Goal: Task Accomplishment & Management: Manage account settings

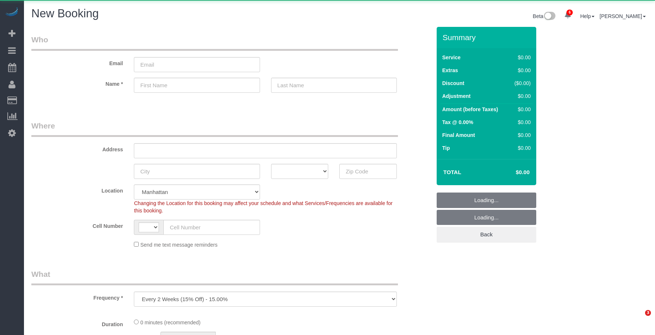
select select "number:89"
select select "number:90"
select select "object:3312"
select select "string:[GEOGRAPHIC_DATA]"
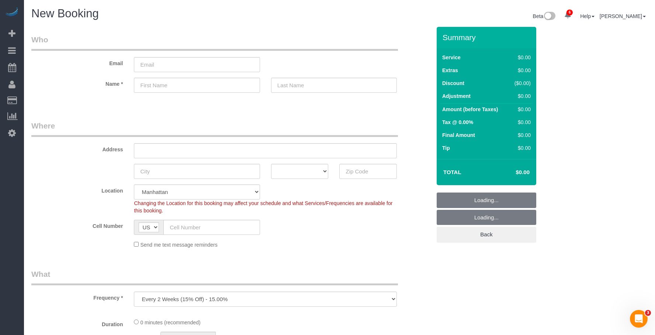
click at [282, 129] on legend "Where" at bounding box center [214, 129] width 366 height 17
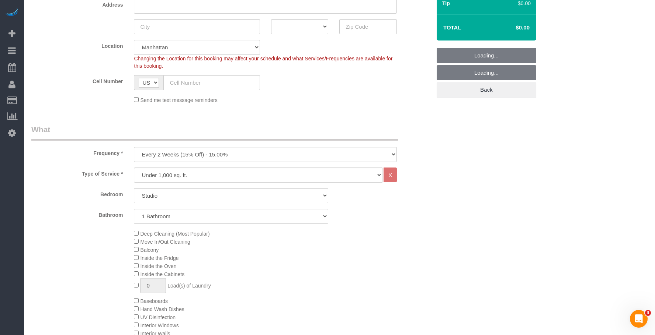
scroll to position [184, 0]
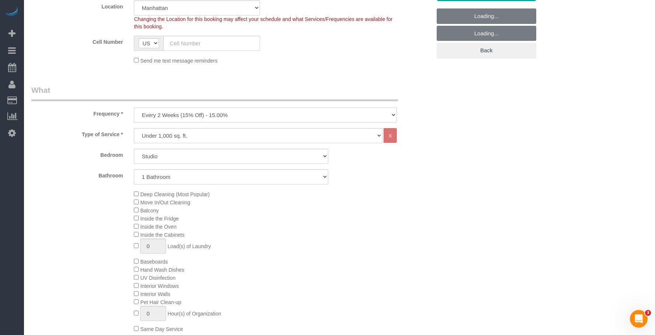
click at [233, 117] on select "One Time Weekly (20% Off) - 20.00% Every 2 Weeks (15% Off) - 15.00% Every 4 Wee…" at bounding box center [265, 115] width 263 height 15
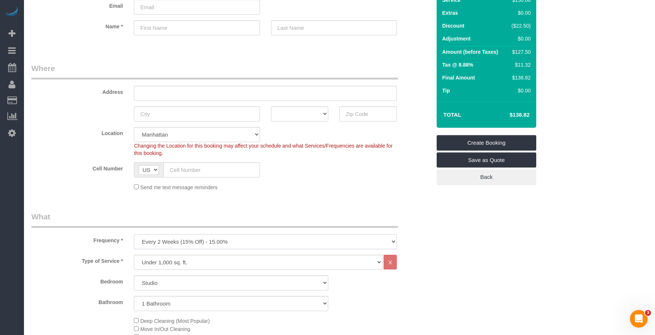
scroll to position [0, 0]
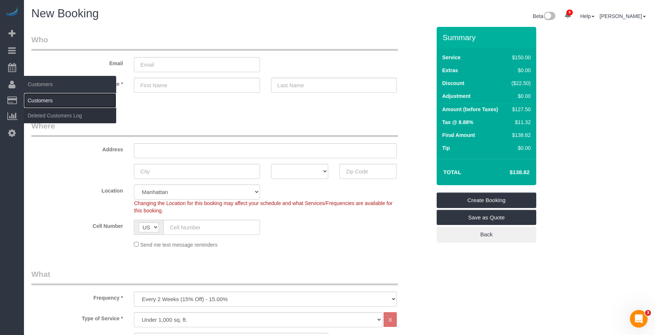
click at [46, 95] on link "Customers" at bounding box center [70, 100] width 92 height 15
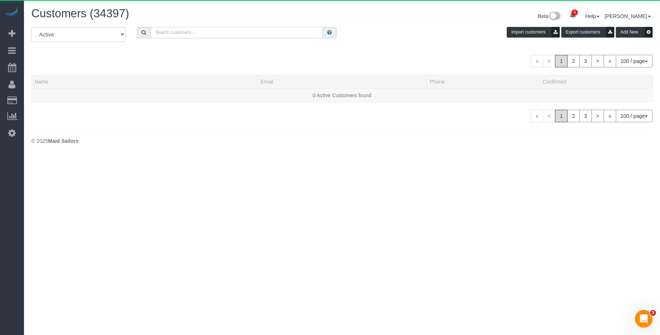
click at [229, 29] on input "text" at bounding box center [237, 32] width 172 height 11
paste input "Minjoo Kim"
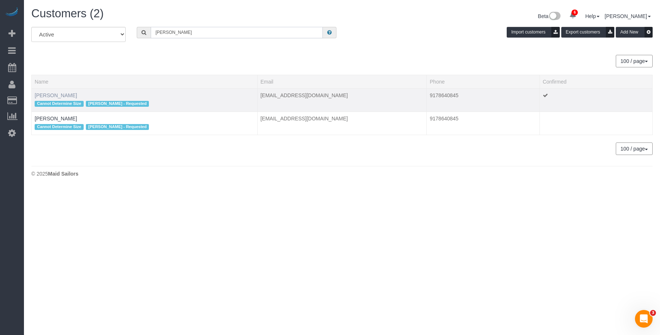
type input "Minjoo Kim"
click at [49, 93] on link "Minjoo Kim" at bounding box center [56, 96] width 42 height 6
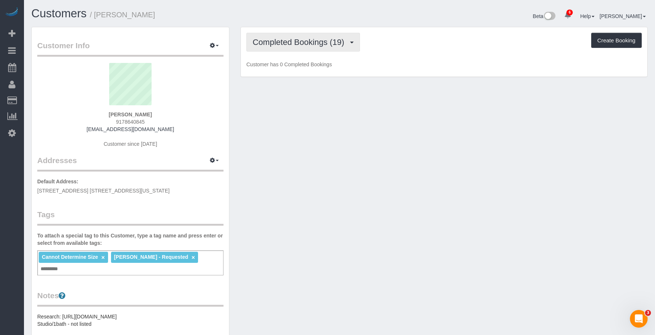
click at [304, 41] on span "Completed Bookings (19)" at bounding box center [300, 42] width 95 height 9
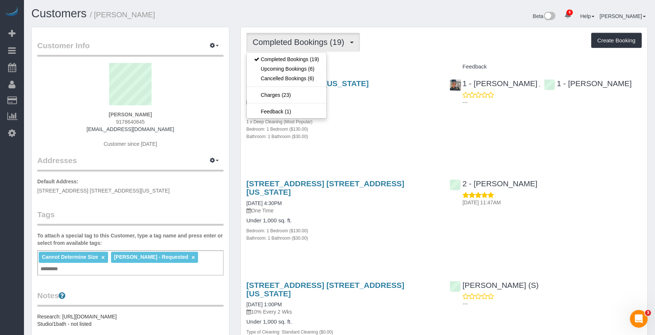
click at [403, 120] on div "1 x Deep Cleaning (Most Popular)" at bounding box center [342, 121] width 192 height 7
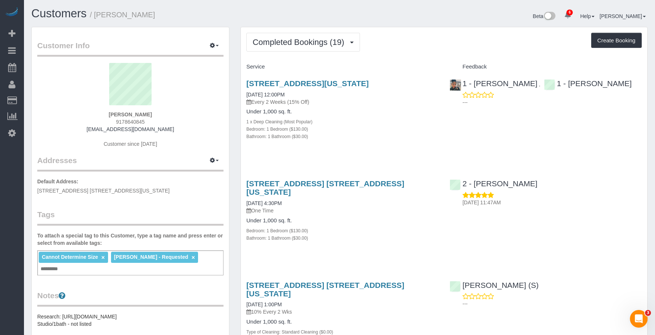
click at [386, 149] on div "606 West 30th Street, Apt 24f, New York, NY 10001 08/06/2025 12:00PM Every 2 We…" at bounding box center [342, 114] width 203 height 82
drag, startPoint x: 161, startPoint y: 10, endPoint x: 41, endPoint y: 62, distance: 131.4
click at [161, 10] on h1 "Customers / Minjoo Kim" at bounding box center [182, 13] width 303 height 13
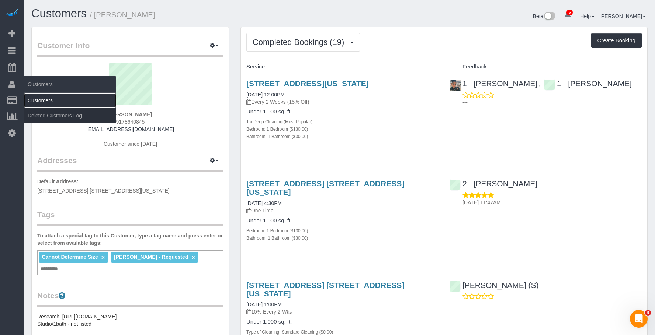
click at [49, 97] on link "Customers" at bounding box center [70, 100] width 92 height 15
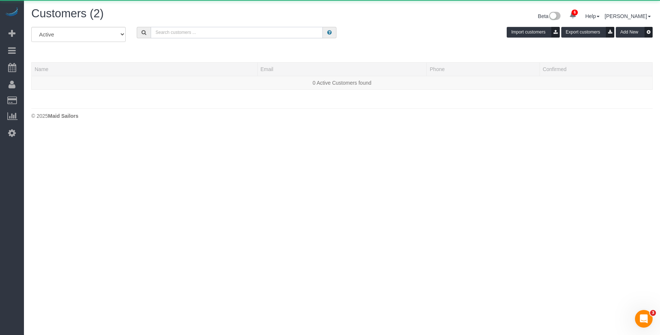
click at [208, 33] on input "text" at bounding box center [237, 32] width 172 height 11
paste input "[PERSON_NAME]"
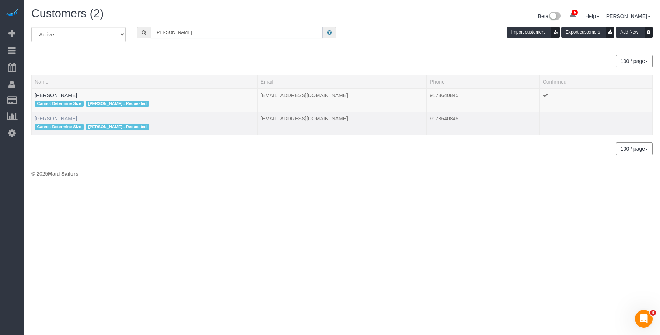
type input "[PERSON_NAME]"
click at [51, 118] on link "[PERSON_NAME]" at bounding box center [56, 119] width 42 height 6
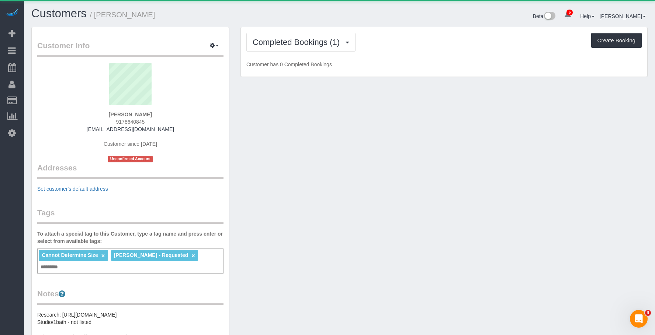
click at [307, 52] on div "Completed Bookings (1) Completed Bookings (1) Feedback (0) Create Booking Custo…" at bounding box center [444, 52] width 406 height 50
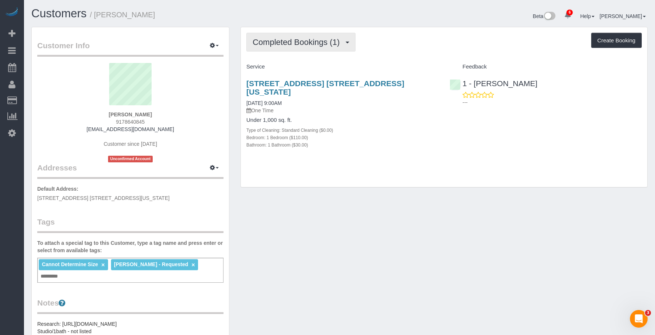
click at [310, 46] on span "Completed Bookings (1)" at bounding box center [298, 42] width 91 height 9
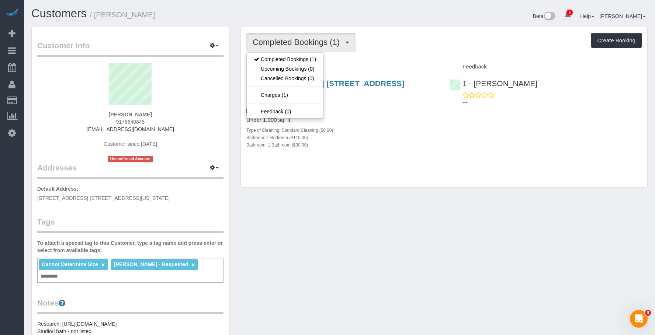
drag, startPoint x: 456, startPoint y: 133, endPoint x: 242, endPoint y: 120, distance: 214.2
click at [456, 133] on div "435 West 31st Street, Apt. 22l, New York, NY 10001 08/24/2019 9:00AM One Time U…" at bounding box center [444, 118] width 406 height 90
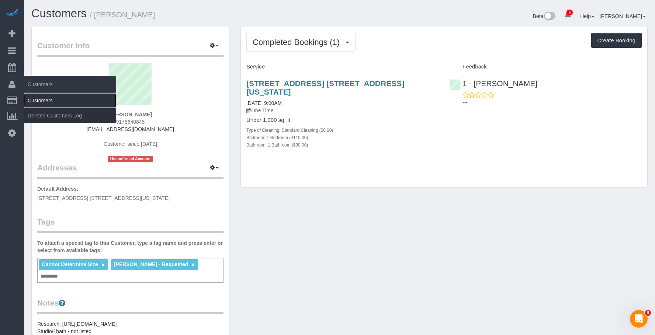
click at [32, 101] on link "Customers" at bounding box center [70, 100] width 92 height 15
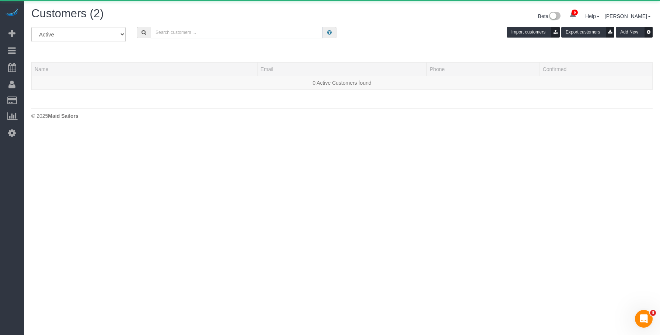
click at [198, 33] on input "text" at bounding box center [237, 32] width 172 height 11
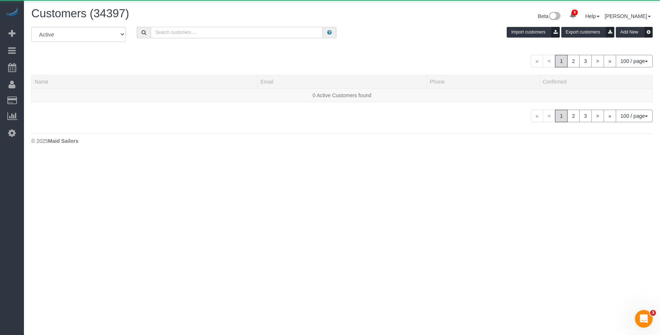
paste input "Minjoo Kim"
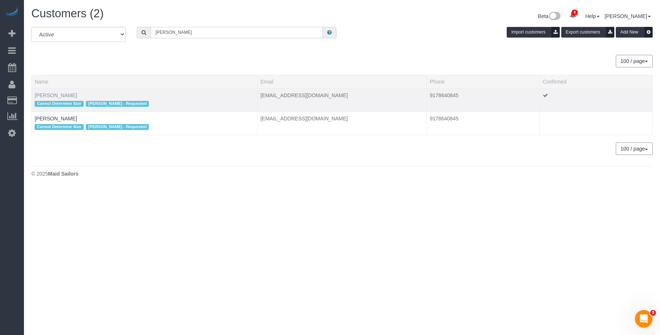
type input "Minjoo Kim"
click at [53, 95] on link "Minjoo Kim" at bounding box center [56, 96] width 42 height 6
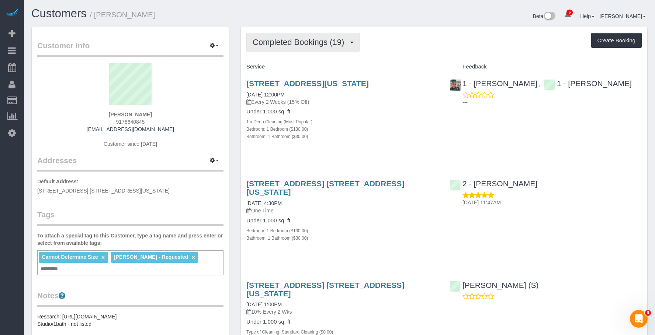
click at [293, 39] on span "Completed Bookings (19)" at bounding box center [300, 42] width 95 height 9
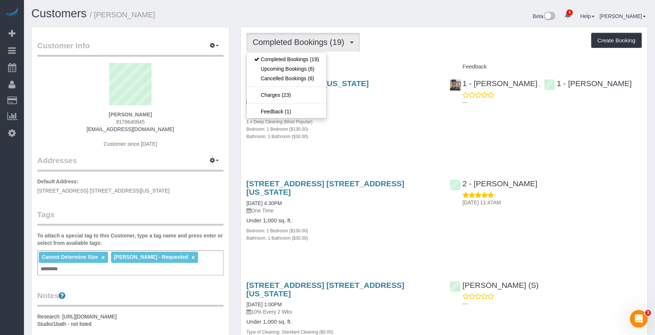
click at [427, 41] on div "Completed Bookings (19) Completed Bookings (19) Upcoming Bookings (6) Cancelled…" at bounding box center [443, 42] width 395 height 19
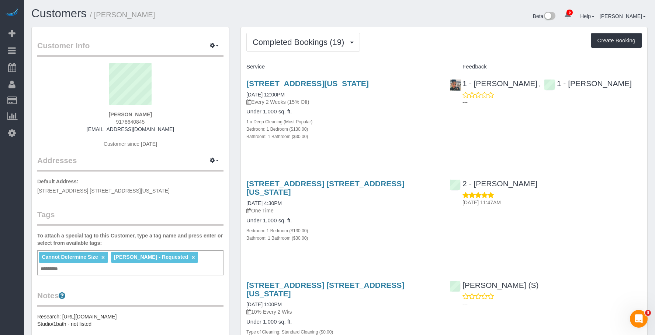
drag, startPoint x: 375, startPoint y: 123, endPoint x: 640, endPoint y: 152, distance: 267.0
click at [378, 123] on div "1 x Deep Cleaning (Most Popular)" at bounding box center [342, 121] width 192 height 7
click at [351, 149] on div "606 West 30th Street, Apt 24f, New York, NY 10001 08/06/2025 12:00PM Every 2 We…" at bounding box center [342, 114] width 203 height 82
drag, startPoint x: 299, startPoint y: 43, endPoint x: 288, endPoint y: 70, distance: 29.4
click at [300, 43] on span "Completed Bookings (19)" at bounding box center [300, 42] width 95 height 9
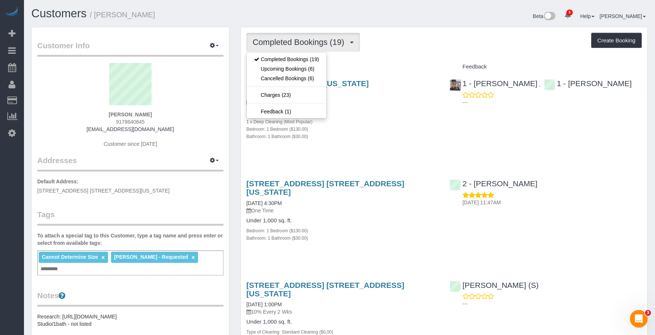
click at [372, 112] on h4 "Under 1,000 sq. ft." at bounding box center [342, 112] width 192 height 6
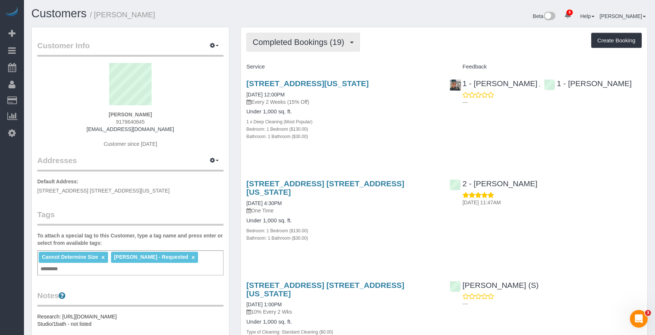
click at [324, 38] on span "Completed Bookings (19)" at bounding box center [300, 42] width 95 height 9
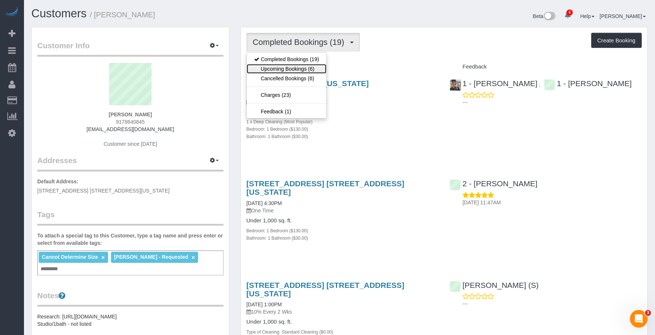
click at [303, 69] on link "Upcoming Bookings (6)" at bounding box center [287, 69] width 80 height 10
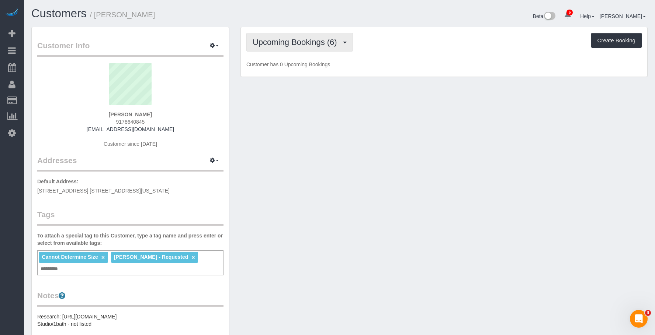
click at [292, 44] on span "Upcoming Bookings (6)" at bounding box center [297, 42] width 88 height 9
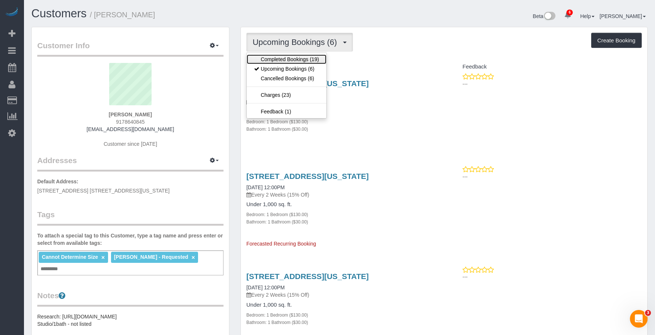
click at [290, 59] on link "Completed Bookings (19)" at bounding box center [287, 60] width 80 height 10
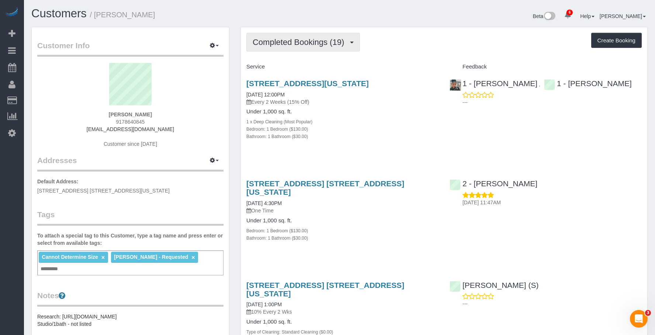
click at [300, 42] on span "Completed Bookings (19)" at bounding box center [300, 42] width 95 height 9
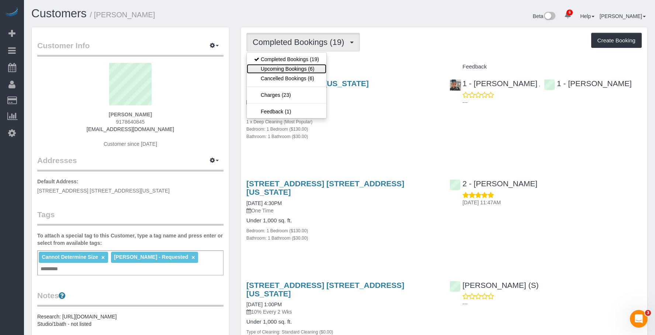
click at [294, 69] on link "Upcoming Bookings (6)" at bounding box center [287, 69] width 80 height 10
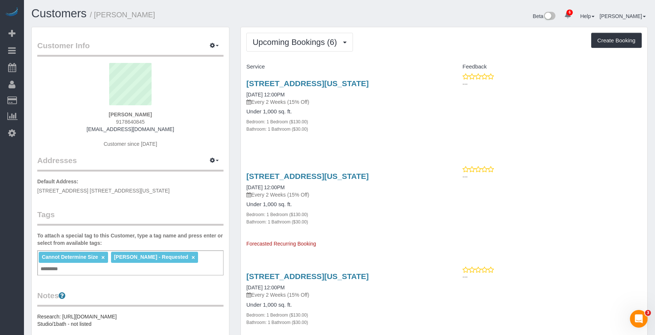
drag, startPoint x: 96, startPoint y: 15, endPoint x: 636, endPoint y: 167, distance: 561.2
click at [169, 15] on h1 "Customers / Minjoo Kim" at bounding box center [182, 13] width 303 height 13
copy small "Minjoo Kim"
click at [295, 81] on link "606 W 30th Street, 24f, New York, NY 10001" at bounding box center [307, 83] width 122 height 8
click at [268, 38] on span "Upcoming Bookings (6)" at bounding box center [297, 42] width 88 height 9
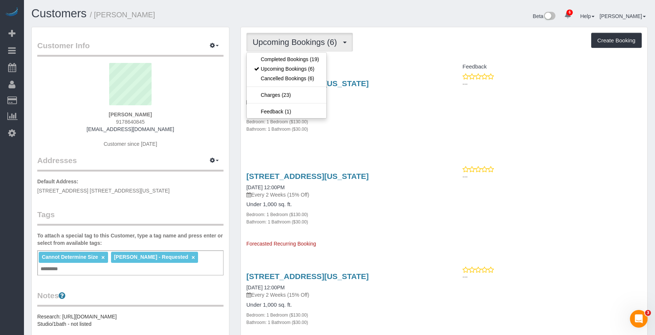
click at [410, 42] on div "Upcoming Bookings (6) Completed Bookings (19) Upcoming Bookings (6) Cancelled B…" at bounding box center [443, 42] width 395 height 19
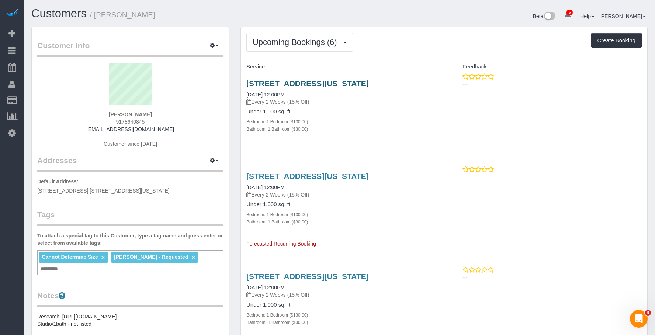
click at [277, 81] on link "606 W 30th Street, 24f, New York, NY 10001" at bounding box center [307, 83] width 122 height 8
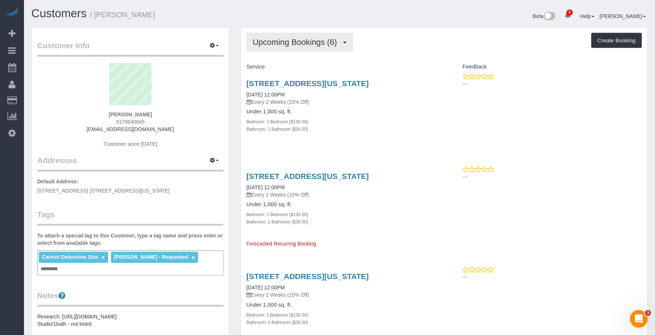
click at [274, 40] on span "Upcoming Bookings (6)" at bounding box center [297, 42] width 88 height 9
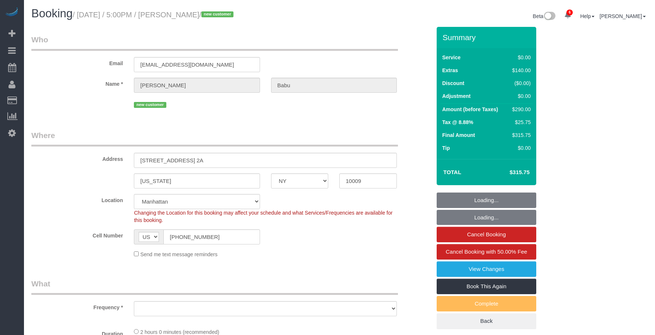
select select "NY"
select select "number:63"
select select "number:79"
select select "number:15"
select select "number:5"
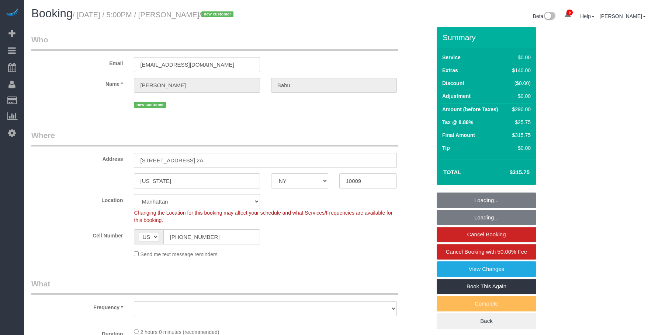
click at [220, 17] on small "/ August 12, 2025 / 5:00PM / Sarvesh Babu / new customer" at bounding box center [154, 15] width 163 height 8
select select "spot1"
select select "object:1360"
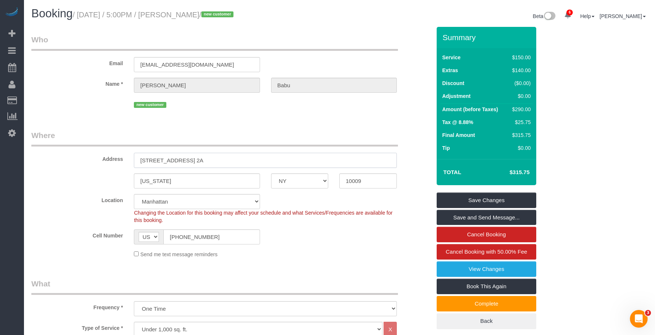
drag, startPoint x: 139, startPoint y: 159, endPoint x: 175, endPoint y: 159, distance: 36.5
click at [175, 159] on input "309 Avenue C, Apt. 2A" at bounding box center [265, 160] width 263 height 15
click at [192, 36] on legend "Who" at bounding box center [214, 42] width 366 height 17
drag, startPoint x: 173, startPoint y: 15, endPoint x: 218, endPoint y: 16, distance: 45.7
click at [218, 16] on small "/ August 12, 2025 / 5:00PM / Sarvesh Babu / new customer" at bounding box center [154, 15] width 163 height 8
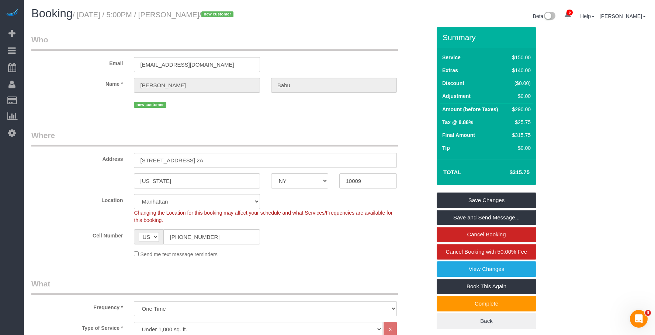
copy small "Sarvesh Babu"
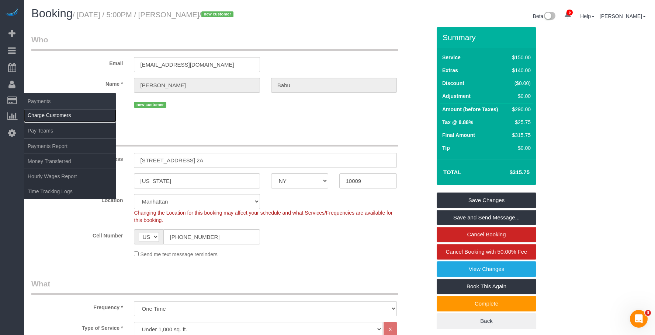
click at [38, 115] on link "Charge Customers" at bounding box center [70, 115] width 92 height 15
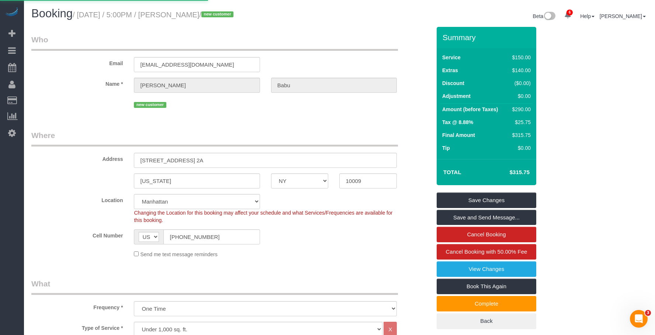
select select
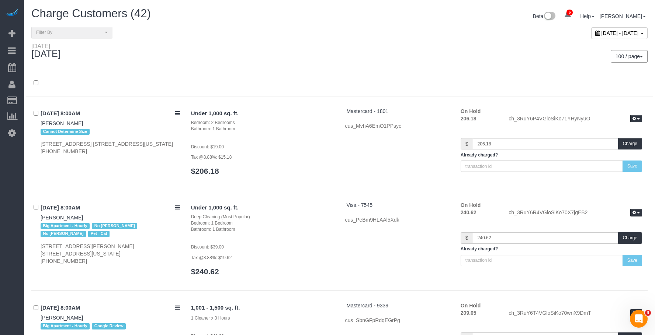
scroll to position [3449, 0]
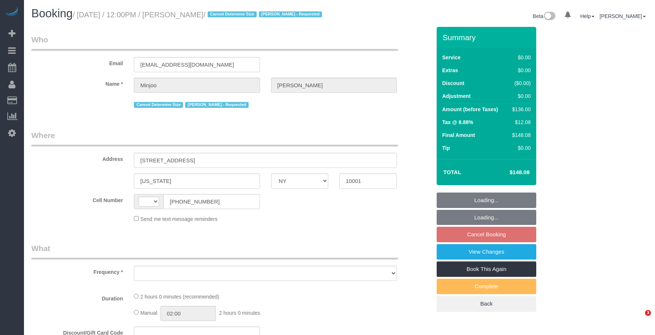
select select "NY"
select select "object:427"
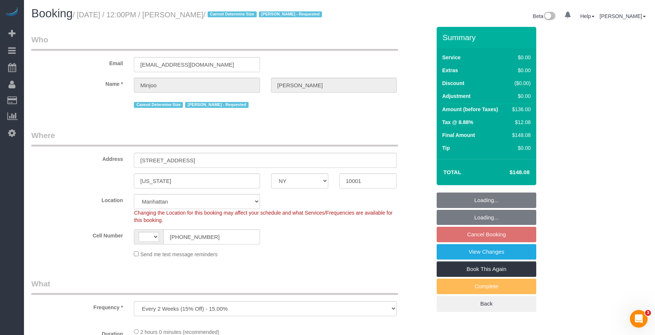
select select "string:[GEOGRAPHIC_DATA]"
select select "number:89"
select select "number:90"
select select "number:15"
select select "number:5"
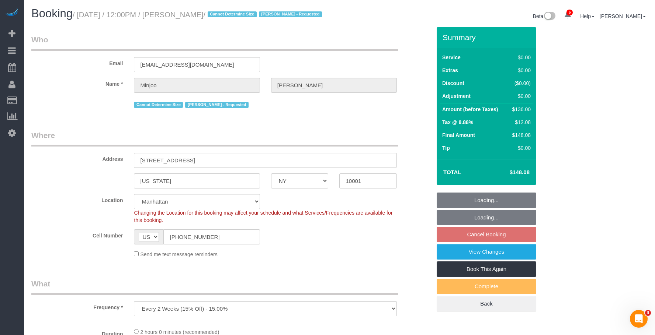
select select "string:stripe-pm_1RrugC4VGloSiKo7TcX5MooR"
select select "1"
select select "spot5"
select select "object:1352"
select select "1"
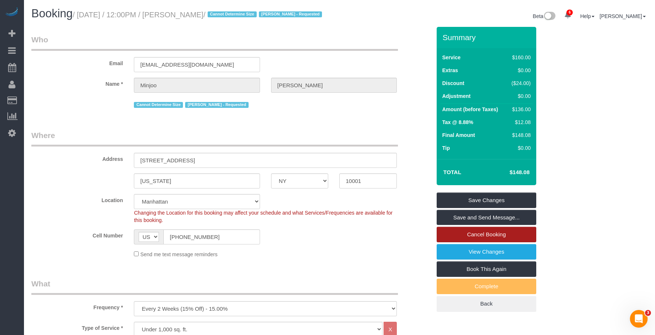
click at [459, 243] on link "Cancel Booking" at bounding box center [487, 234] width 100 height 15
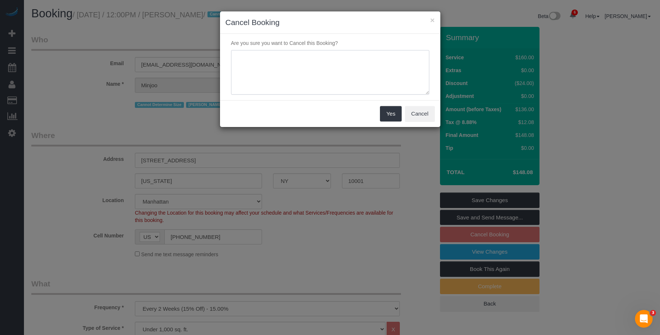
click at [335, 77] on textarea at bounding box center [330, 72] width 198 height 45
paste textarea "The client is leaving the city for 2 months and is unsure of the date to resume…"
drag, startPoint x: 356, startPoint y: 59, endPoint x: 285, endPoint y: 66, distance: 71.1
click at [285, 66] on textarea "To enrich screen reader interactions, please activate Accessibility in Grammarl…" at bounding box center [330, 72] width 198 height 45
type textarea "The client is leaving the city for 2 months and is unsure of the date to resume…"
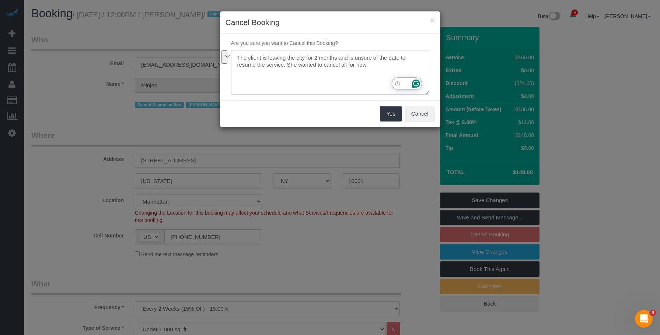
click at [323, 77] on textarea "To enrich screen reader interactions, please activate Accessibility in Grammarl…" at bounding box center [330, 72] width 198 height 45
click at [302, 72] on textarea "To enrich screen reader interactions, please activate Accessibility in Grammarl…" at bounding box center [330, 72] width 198 height 45
click at [380, 65] on textarea "To enrich screen reader interactions, please activate Accessibility in Grammarl…" at bounding box center [330, 72] width 198 height 45
click at [387, 109] on button "Yes" at bounding box center [390, 113] width 21 height 15
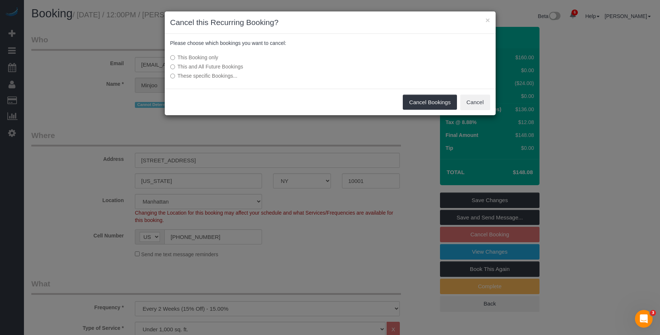
click at [228, 69] on label "This and All Future Bookings" at bounding box center [275, 66] width 210 height 7
click at [432, 102] on button "Cancel Bookings" at bounding box center [430, 102] width 54 height 15
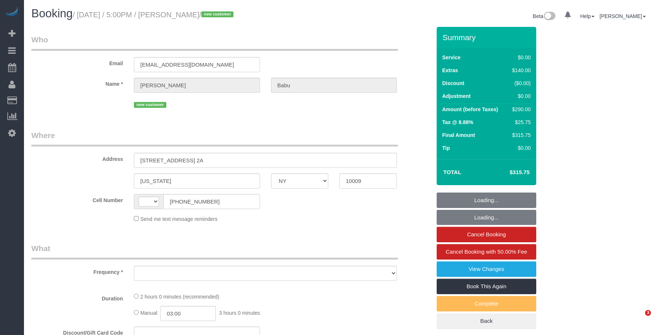
select select "NY"
select select "object:433"
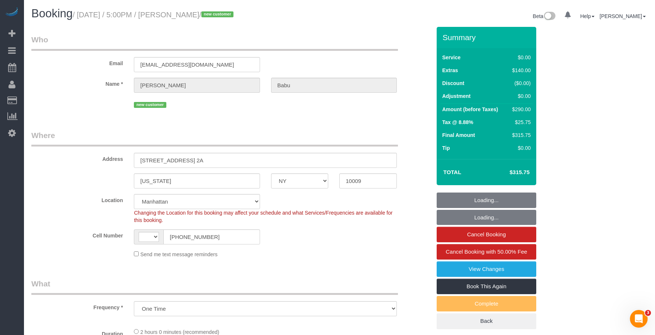
select select "string:[GEOGRAPHIC_DATA]"
select select "string:stripe-pm_1RvNJW4VGloSiKo7JkKn4SUF"
select select "object:684"
select select "spot1"
select select "number:63"
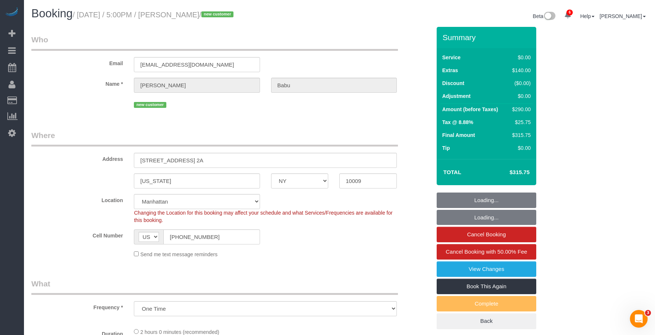
select select "number:79"
select select "number:15"
select select "number:5"
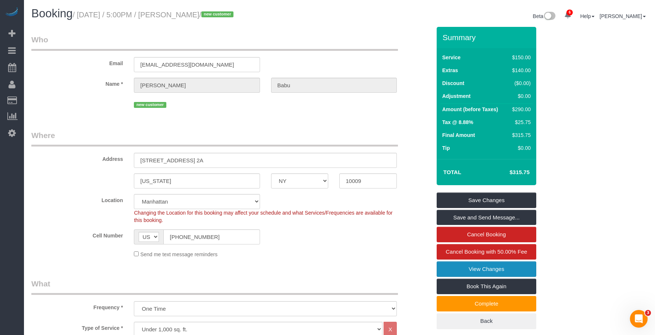
click at [452, 269] on link "View Changes" at bounding box center [487, 269] width 100 height 15
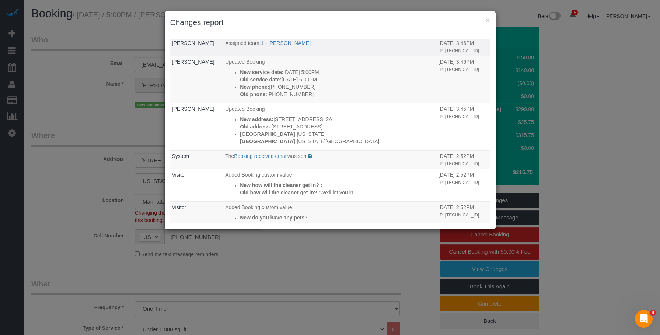
scroll to position [64, 0]
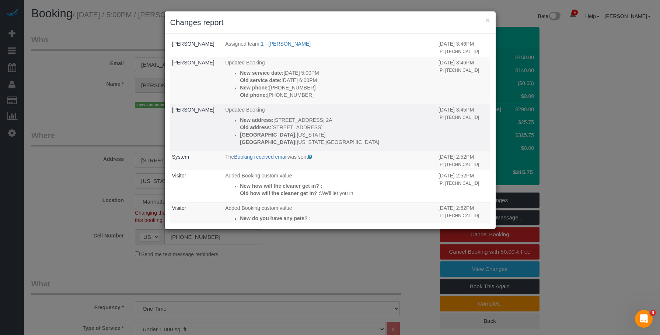
drag, startPoint x: 275, startPoint y: 142, endPoint x: 266, endPoint y: 144, distance: 9.2
click at [266, 131] on p "Old address: 309 Apartment C, Apt #2A" at bounding box center [337, 127] width 195 height 7
drag, startPoint x: 277, startPoint y: 135, endPoint x: 269, endPoint y: 136, distance: 7.5
click at [269, 124] on p "New address: 309 Avenue C, Apt. 2A" at bounding box center [337, 120] width 195 height 7
drag, startPoint x: 341, startPoint y: 138, endPoint x: 351, endPoint y: 140, distance: 10.1
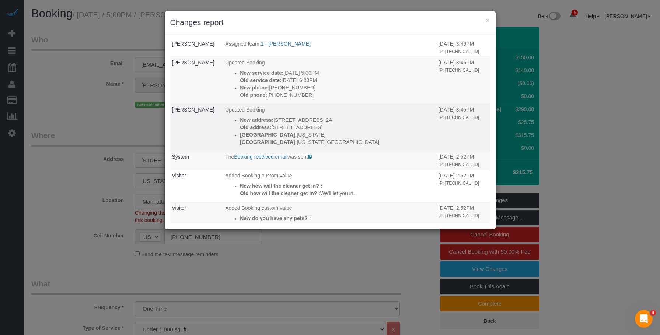
click at [341, 124] on p "New address: 309 Avenue C, Apt. 2A" at bounding box center [337, 120] width 195 height 7
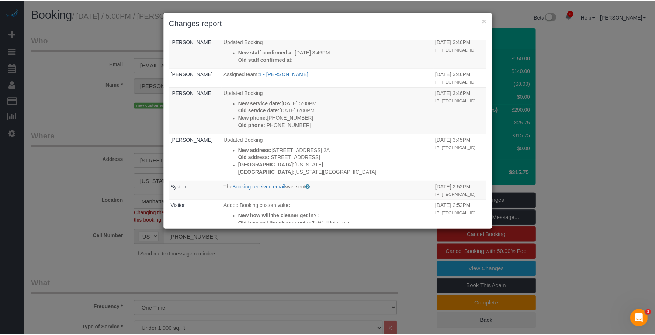
scroll to position [0, 0]
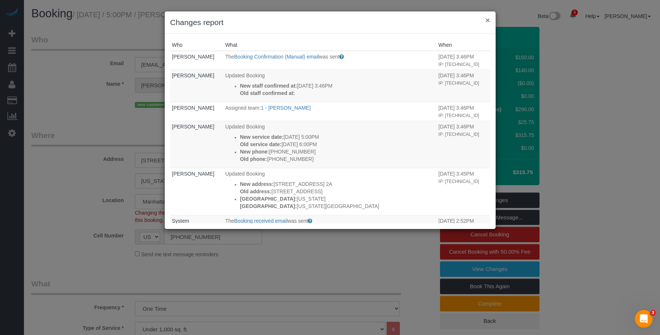
click at [487, 20] on button "×" at bounding box center [488, 20] width 4 height 8
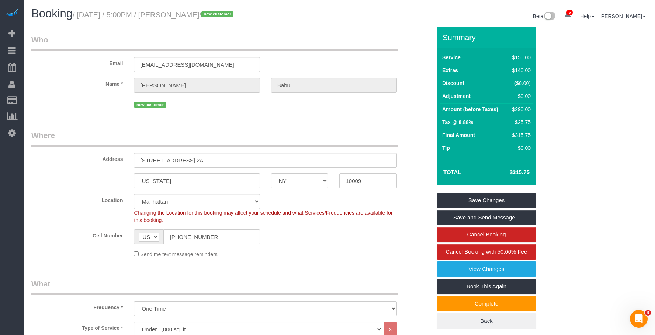
drag, startPoint x: 185, startPoint y: 14, endPoint x: 219, endPoint y: 17, distance: 33.3
click at [219, 17] on small "/ August 12, 2025 / 5:00PM / Sarvesh Babu / new customer" at bounding box center [154, 15] width 163 height 8
copy small "Sarvesh Babu"
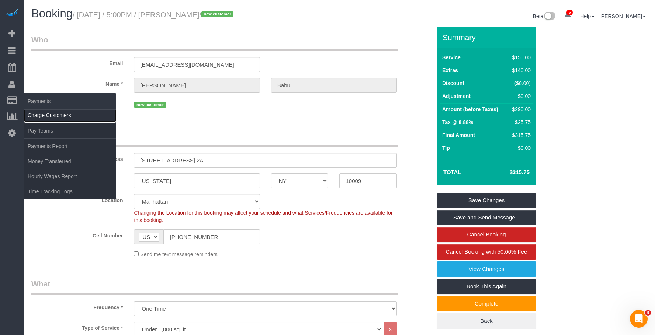
click at [41, 113] on link "Charge Customers" at bounding box center [70, 115] width 92 height 15
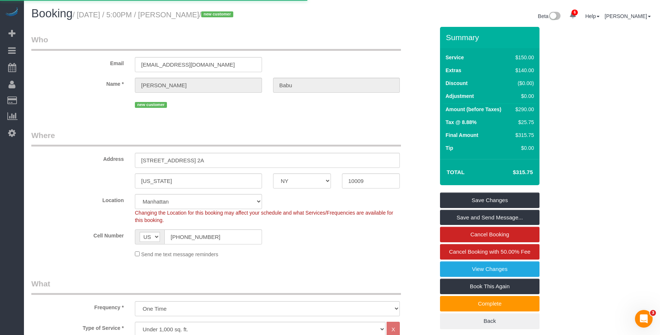
select select
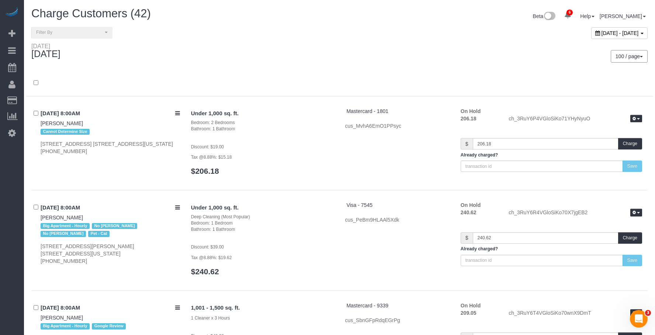
scroll to position [3449, 0]
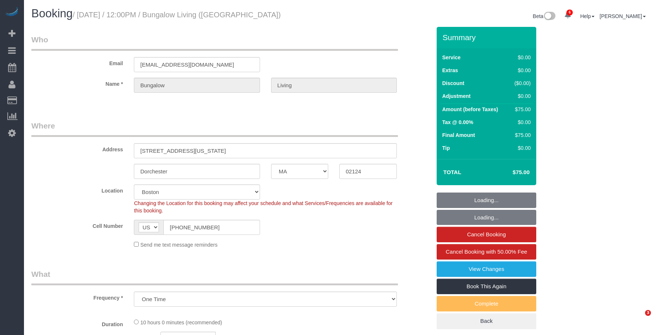
select select "MA"
select select "spot1"
select select "number:89"
select select "number:90"
select select "number:15"
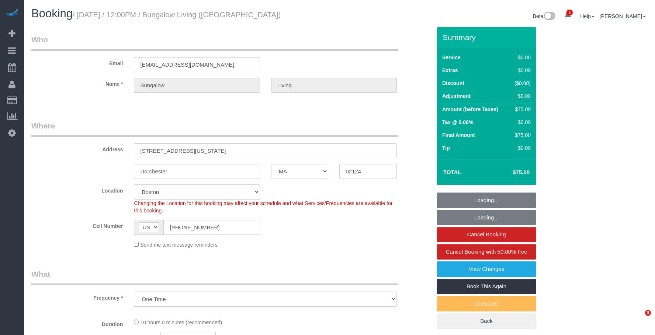
select select "number:7"
select select "10"
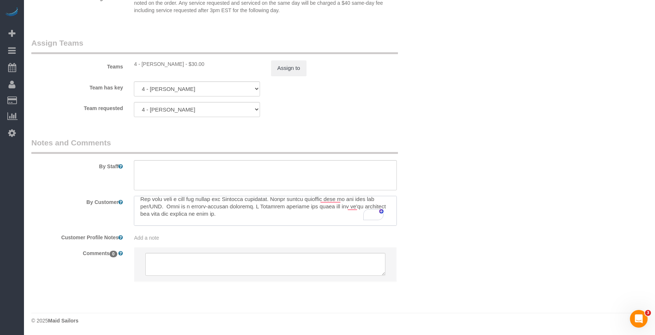
scroll to position [16, 0]
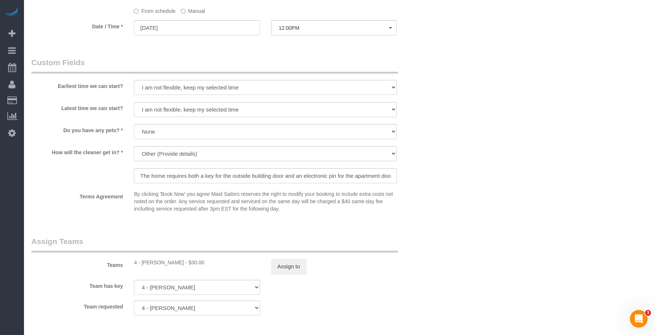
drag, startPoint x: 141, startPoint y: 264, endPoint x: 192, endPoint y: 262, distance: 51.3
click at [192, 262] on div "4 - Daniela Ferreira Alves - $30.00" at bounding box center [197, 262] width 126 height 7
copy div "Daniela Ferreira Alves"
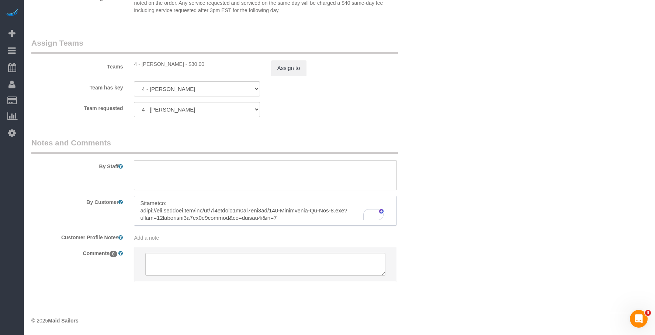
drag, startPoint x: 200, startPoint y: 215, endPoint x: 285, endPoint y: 216, distance: 84.4
click at [285, 216] on textarea "To enrich screen reader interactions, please activate Accessibility in Grammarl…" at bounding box center [265, 211] width 263 height 30
drag, startPoint x: 143, startPoint y: 204, endPoint x: 199, endPoint y: 201, distance: 56.5
click at [199, 201] on textarea "To enrich screen reader interactions, please activate Accessibility in Grammarl…" at bounding box center [265, 211] width 263 height 30
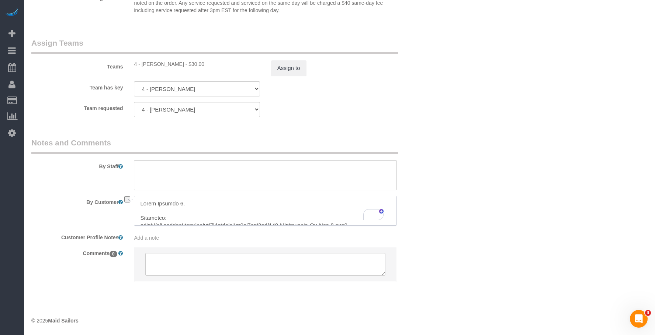
click at [149, 204] on textarea "To enrich screen reader interactions, please activate Accessibility in Grammarl…" at bounding box center [265, 211] width 263 height 30
drag, startPoint x: 140, startPoint y: 204, endPoint x: 220, endPoint y: 206, distance: 80.0
click at [220, 206] on textarea "To enrich screen reader interactions, please activate Accessibility in Grammarl…" at bounding box center [265, 211] width 263 height 30
click at [374, 119] on fieldset "Assign Teams Teams 4 - Daniela Ferreira Alves - $30.00 Assign to Team has key 4…" at bounding box center [231, 80] width 400 height 85
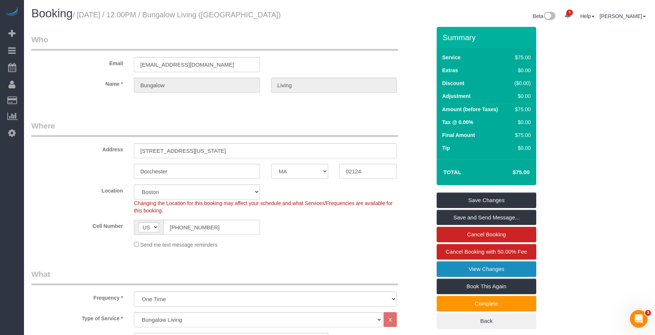
click at [448, 268] on link "View Changes" at bounding box center [487, 269] width 100 height 15
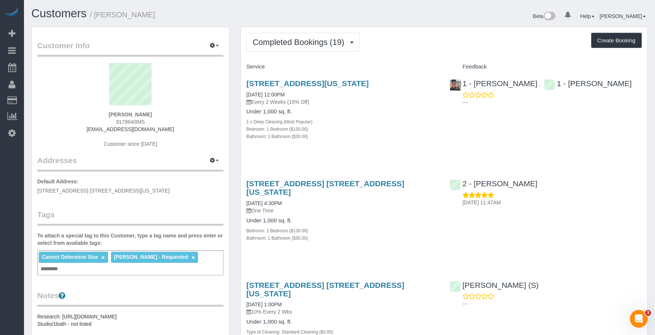
drag, startPoint x: 305, startPoint y: 8, endPoint x: 317, endPoint y: 9, distance: 12.9
click at [305, 8] on h1 "Customers / [PERSON_NAME]" at bounding box center [182, 13] width 303 height 13
click at [293, 47] on button "Completed Bookings (19)" at bounding box center [303, 42] width 114 height 19
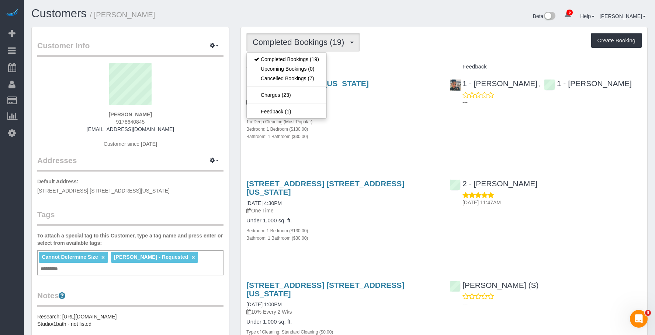
drag, startPoint x: 377, startPoint y: 130, endPoint x: 367, endPoint y: 88, distance: 42.5
click at [377, 129] on div "Bedroom: 1 Bedroom ($130.00)" at bounding box center [342, 128] width 192 height 7
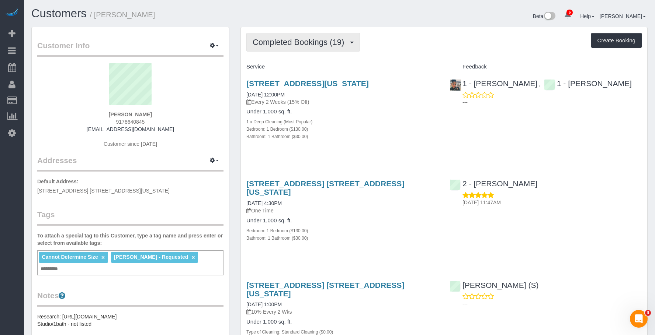
click at [313, 38] on span "Completed Bookings (19)" at bounding box center [300, 42] width 95 height 9
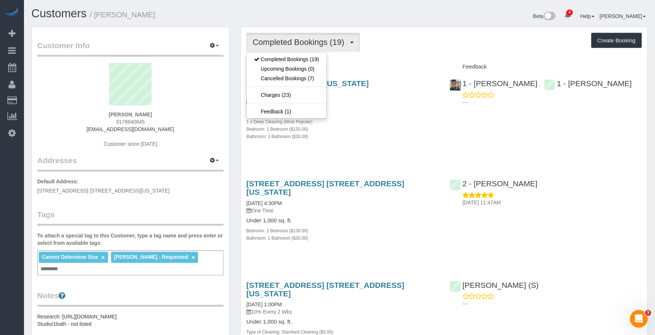
click at [392, 127] on div "Bedroom: 1 Bedroom ($130.00)" at bounding box center [342, 128] width 192 height 7
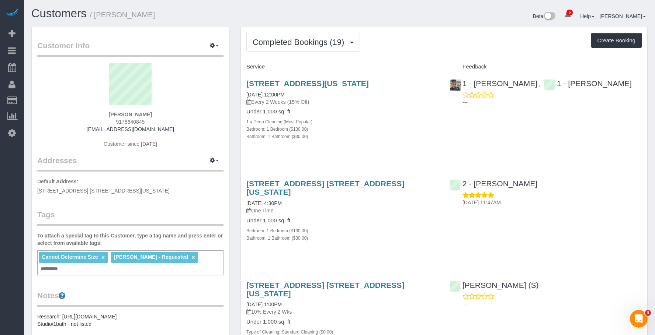
click at [368, 132] on div "Bedroom: 1 Bedroom ($130.00)" at bounding box center [342, 128] width 192 height 7
click at [287, 41] on span "Completed Bookings (19)" at bounding box center [300, 42] width 95 height 9
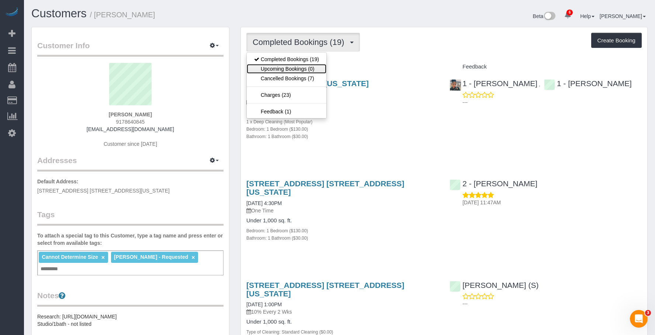
click at [278, 71] on link "Upcoming Bookings (0)" at bounding box center [287, 69] width 80 height 10
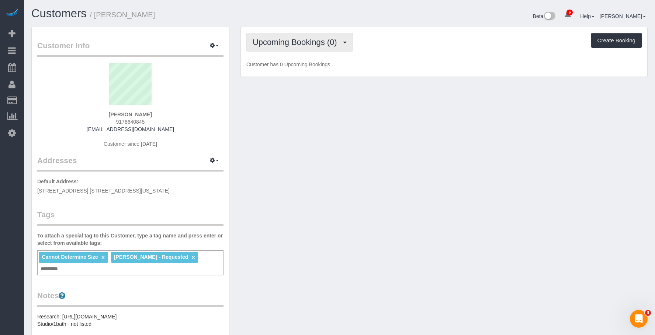
click at [291, 40] on span "Upcoming Bookings (0)" at bounding box center [297, 42] width 88 height 9
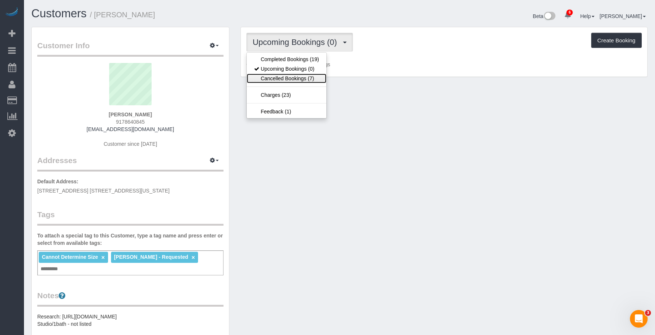
click at [286, 78] on link "Cancelled Bookings (7)" at bounding box center [287, 79] width 80 height 10
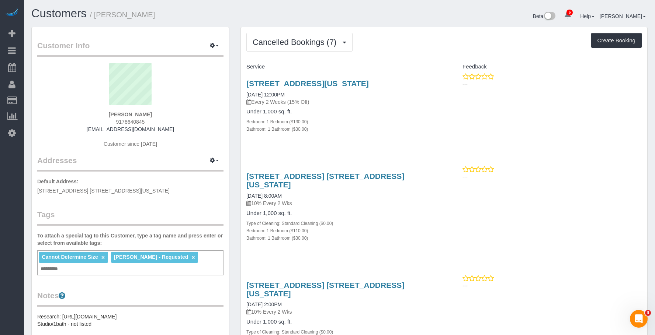
drag, startPoint x: 321, startPoint y: 13, endPoint x: 327, endPoint y: 14, distance: 5.2
click at [323, 13] on h1 "Customers / Minjoo Kim" at bounding box center [182, 13] width 303 height 13
drag, startPoint x: 404, startPoint y: 51, endPoint x: 305, endPoint y: 11, distance: 107.2
drag, startPoint x: 281, startPoint y: 45, endPoint x: 263, endPoint y: 51, distance: 19.6
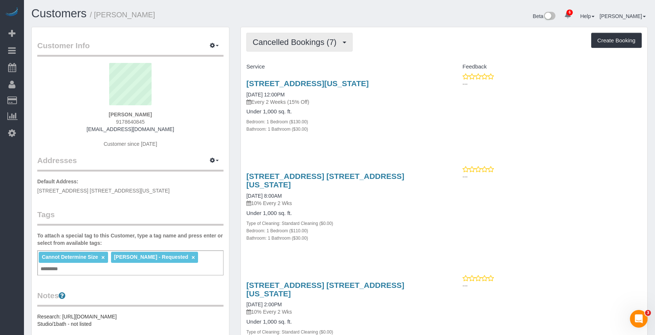
click at [278, 46] on span "Cancelled Bookings (7)" at bounding box center [296, 42] width 87 height 9
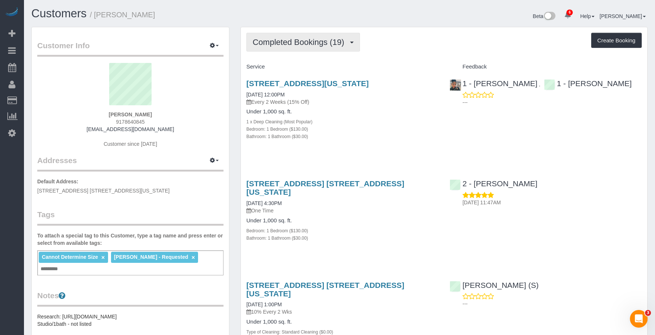
click at [299, 39] on span "Completed Bookings (19)" at bounding box center [300, 42] width 95 height 9
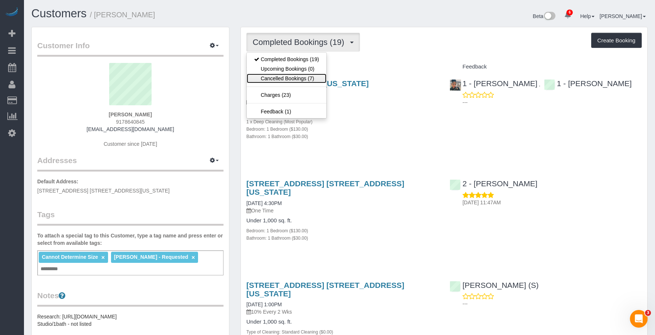
click at [286, 78] on link "Cancelled Bookings (7)" at bounding box center [287, 79] width 80 height 10
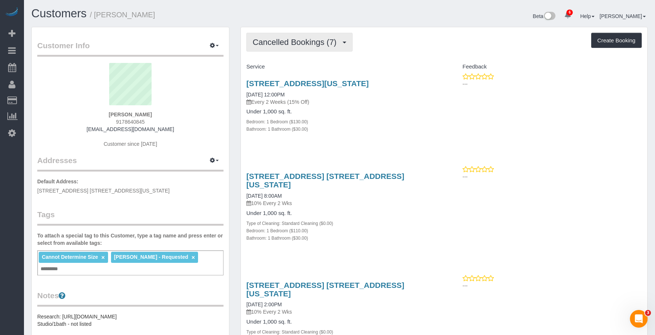
click at [320, 50] on button "Cancelled Bookings (7)" at bounding box center [299, 42] width 106 height 19
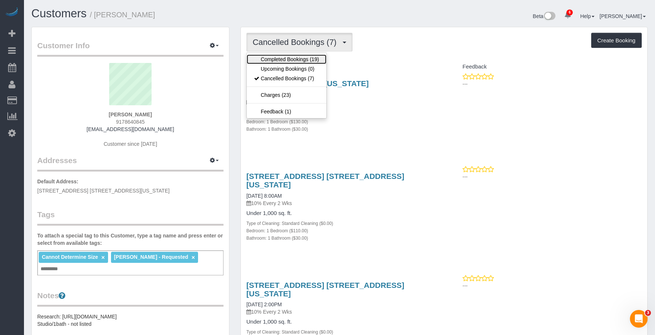
click at [306, 60] on link "Completed Bookings (19)" at bounding box center [287, 60] width 80 height 10
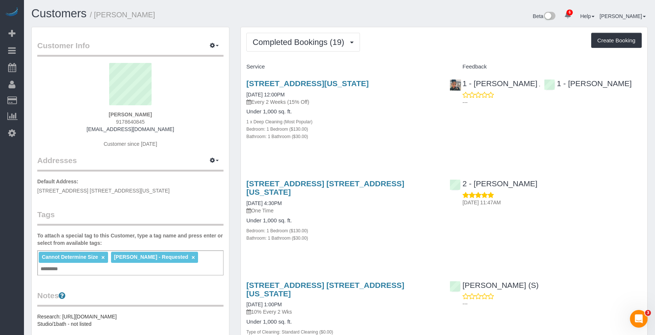
drag, startPoint x: 392, startPoint y: 131, endPoint x: 397, endPoint y: 132, distance: 5.4
click at [392, 131] on div "Bedroom: 1 Bedroom ($130.00)" at bounding box center [342, 128] width 192 height 7
click at [315, 38] on span "Completed Bookings (19)" at bounding box center [300, 42] width 95 height 9
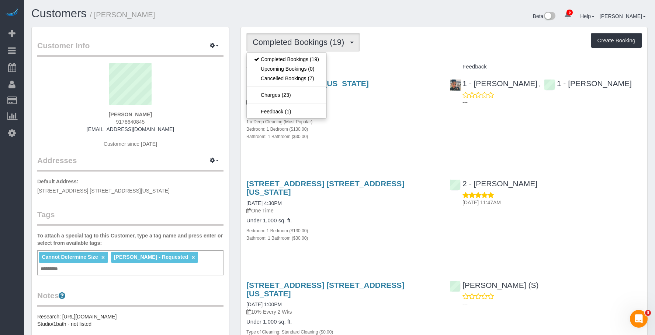
click at [387, 130] on div "Bedroom: 1 Bedroom ($130.00)" at bounding box center [342, 128] width 192 height 7
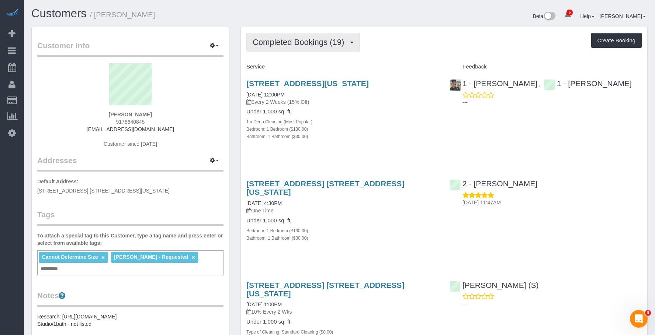
drag, startPoint x: 314, startPoint y: 35, endPoint x: 294, endPoint y: 55, distance: 28.4
click at [314, 37] on button "Completed Bookings (19)" at bounding box center [303, 42] width 114 height 19
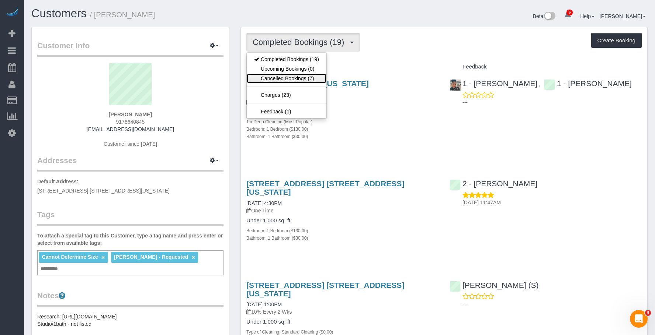
click at [286, 79] on link "Cancelled Bookings (7)" at bounding box center [287, 79] width 80 height 10
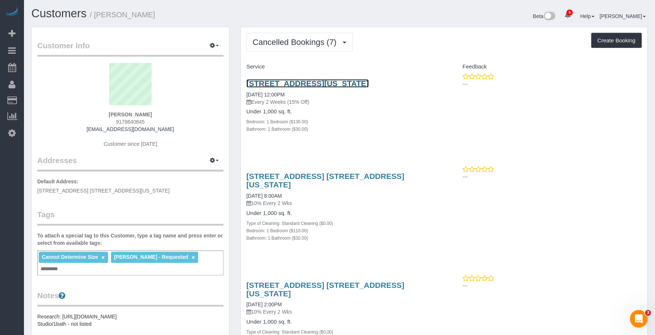
click at [365, 83] on link "[STREET_ADDRESS][US_STATE]" at bounding box center [307, 83] width 122 height 8
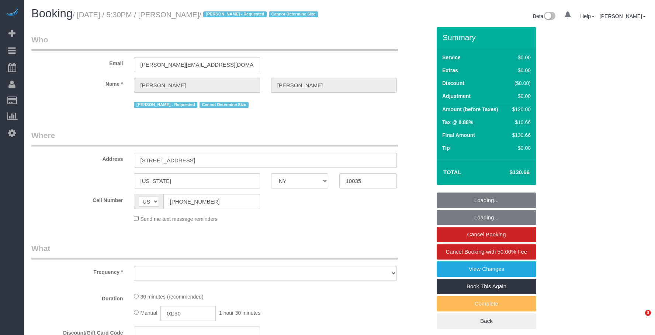
select select "NY"
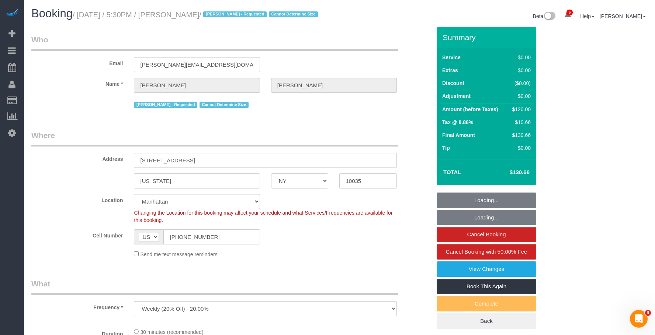
select select "object:688"
select select "string:stripe-pm_1RNZ9t4VGloSiKo7bDyXvmZO"
select select "number:89"
select select "number:90"
select select "number:15"
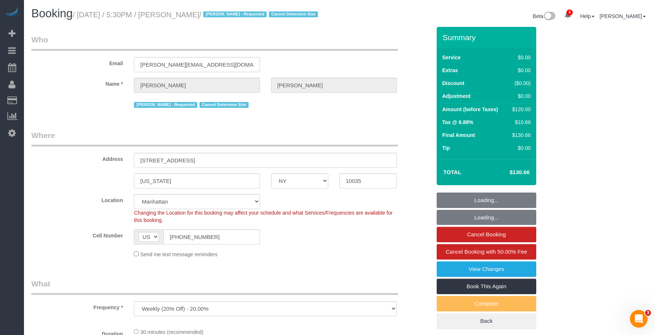
select select "number:5"
click at [326, 35] on legend "Who" at bounding box center [214, 42] width 366 height 17
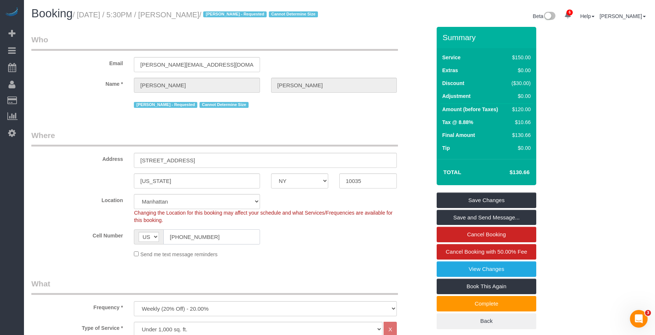
drag, startPoint x: 220, startPoint y: 241, endPoint x: 353, endPoint y: 81, distance: 208.1
click at [121, 241] on div "Cell Number AF AL DZ AD AO AI AQ AG AR AM AW AU AT AZ BS BH BD BB BY BE BZ BJ B…" at bounding box center [231, 237] width 411 height 15
drag, startPoint x: 208, startPoint y: 64, endPoint x: 76, endPoint y: 68, distance: 132.8
click at [76, 68] on div "Email luca.s.naef@gmail.com" at bounding box center [231, 53] width 411 height 38
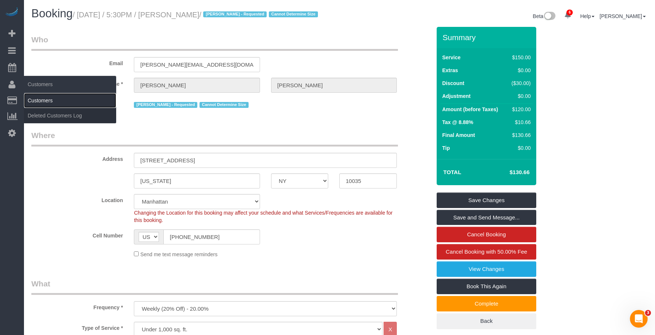
click at [43, 105] on link "Customers" at bounding box center [70, 100] width 92 height 15
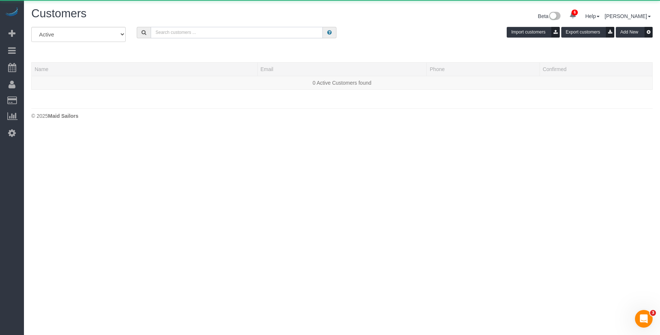
click at [239, 31] on input "text" at bounding box center [237, 32] width 172 height 11
paste input "luca.s.naef@gmail.com"
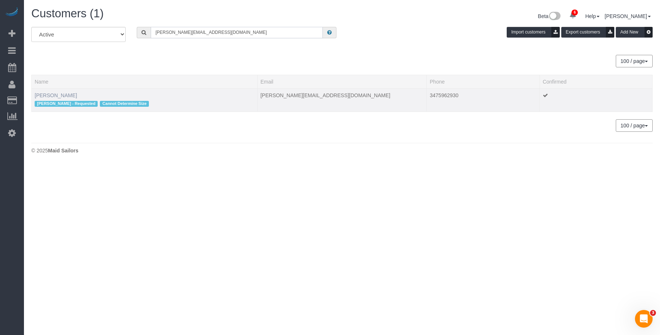
type input "luca.s.naef@gmail.com"
click at [50, 95] on link "Luca Naef" at bounding box center [56, 96] width 42 height 6
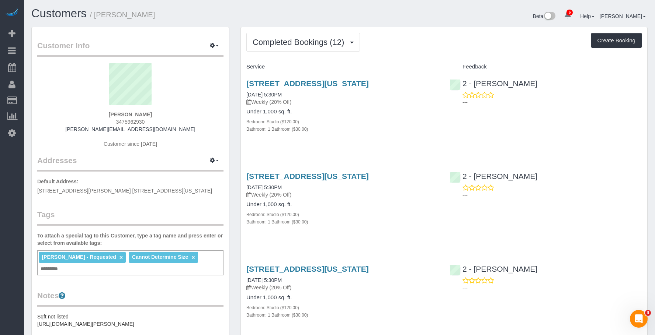
scroll to position [111, 0]
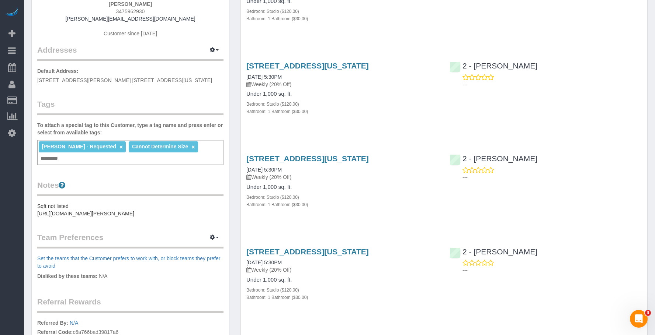
click at [115, 206] on pre "Sqft not listed https://www.zillow.com/homedetails/2840-Jackson-Ave-APT-28F-Lon…" at bounding box center [130, 210] width 186 height 15
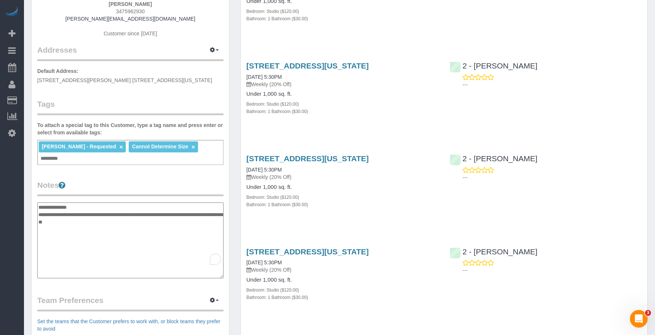
drag, startPoint x: 141, startPoint y: 214, endPoint x: 38, endPoint y: 197, distance: 104.0
click at [38, 203] on textarea "**********" at bounding box center [130, 241] width 186 height 76
click at [136, 231] on textarea "**********" at bounding box center [130, 241] width 186 height 76
drag, startPoint x: 134, startPoint y: 215, endPoint x: 34, endPoint y: 195, distance: 102.3
click at [34, 195] on div "Customer Info Edit Contact Info Send Message Email Preferences Special Sales Ta…" at bounding box center [130, 204] width 209 height 577
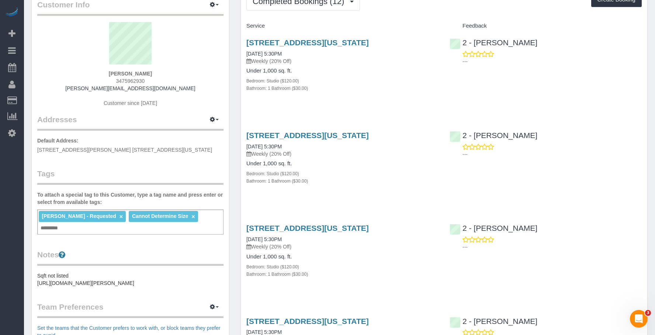
scroll to position [0, 0]
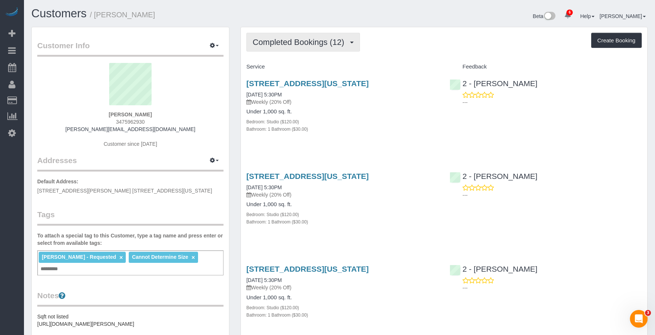
click at [307, 36] on button "Completed Bookings (12)" at bounding box center [303, 42] width 114 height 19
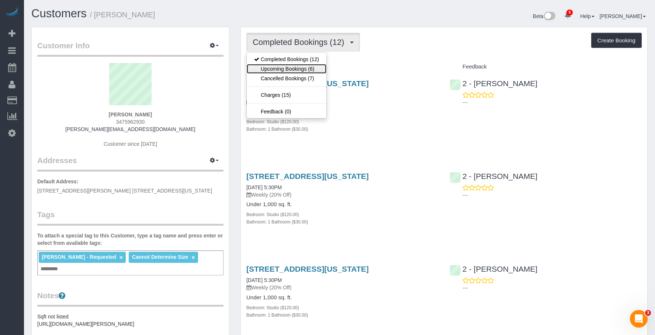
click at [288, 70] on link "Upcoming Bookings (6)" at bounding box center [287, 69] width 80 height 10
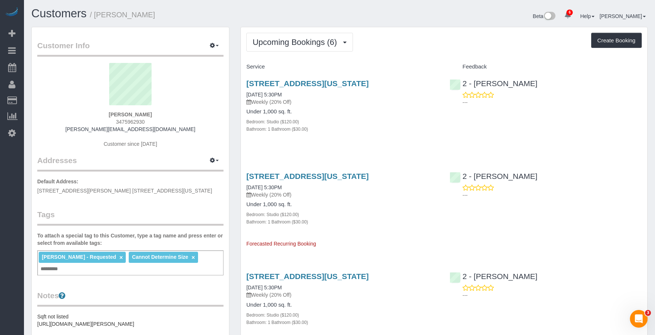
click at [334, 101] on p "Weekly (20% Off)" at bounding box center [342, 101] width 192 height 7
click at [369, 84] on link "158 East 126th Street, 730, New York, NY 10035" at bounding box center [307, 83] width 122 height 8
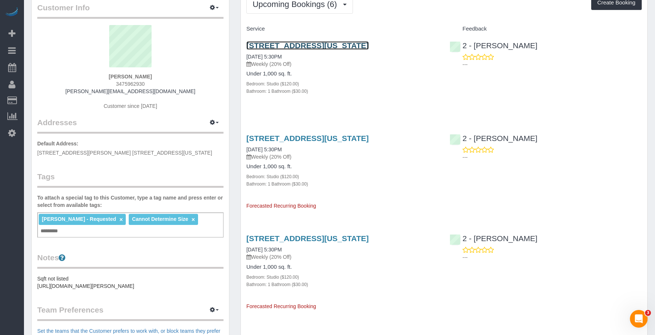
scroll to position [74, 0]
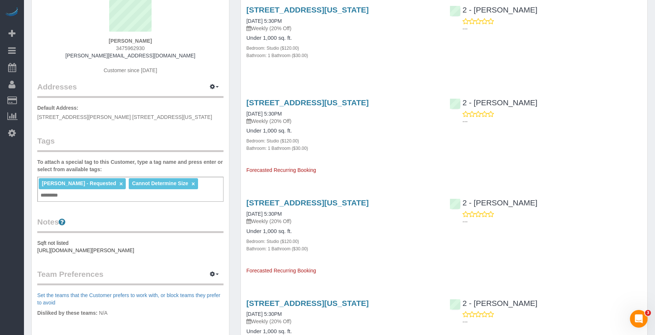
click at [106, 243] on pre "Sqft not listed https://www.zillow.com/homedetails/2840-Jackson-Ave-APT-28F-Lon…" at bounding box center [130, 247] width 186 height 15
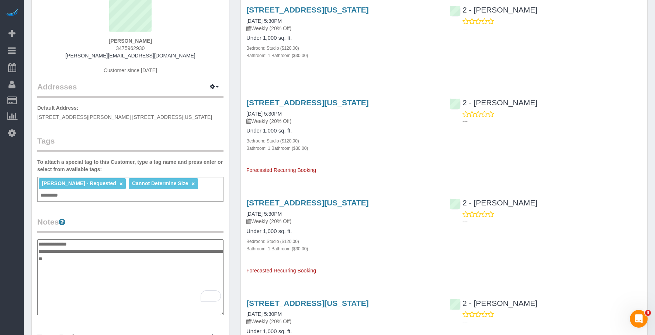
drag, startPoint x: 132, startPoint y: 251, endPoint x: 39, endPoint y: 234, distance: 94.8
click at [39, 240] on textarea "**********" at bounding box center [130, 278] width 186 height 76
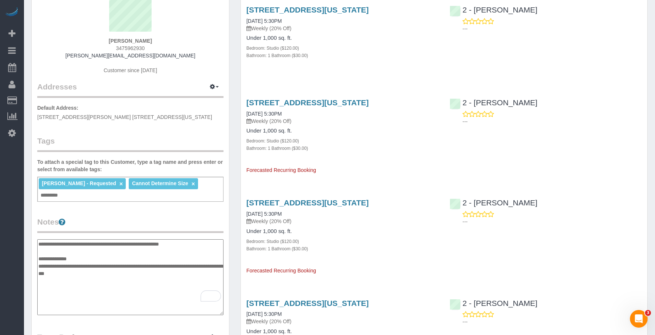
type textarea "**********"
click at [383, 161] on div "158 East 126th Street, 730, New York, NY 10035 08/19/2025 5:30PM Weekly (20% Of…" at bounding box center [342, 133] width 203 height 82
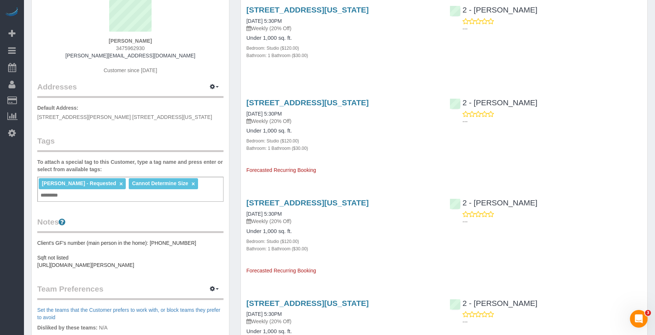
click at [347, 73] on div "158 East 126th Street, 730, New York, NY 10035 08/12/2025 5:30PM Weekly (20% Of…" at bounding box center [342, 36] width 203 height 74
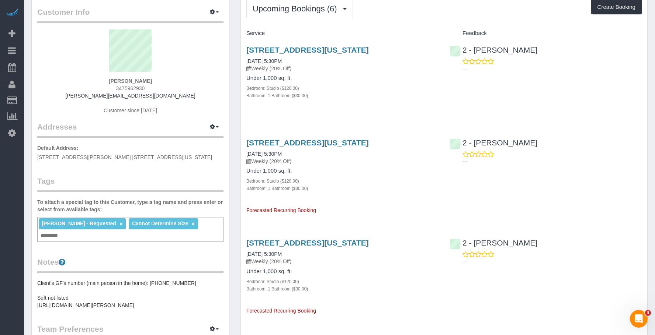
scroll to position [0, 0]
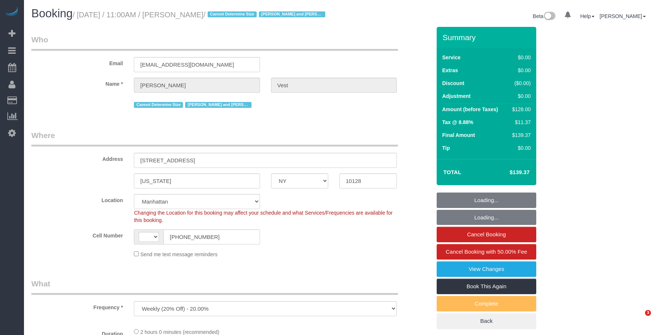
select select "NY"
select select "number:57"
select select "number:74"
select select "number:15"
select select "number:6"
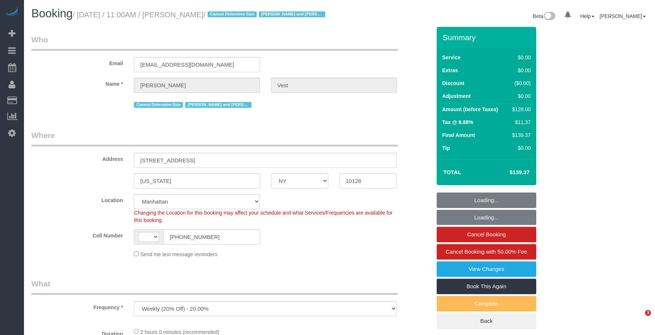
scroll to position [184, 0]
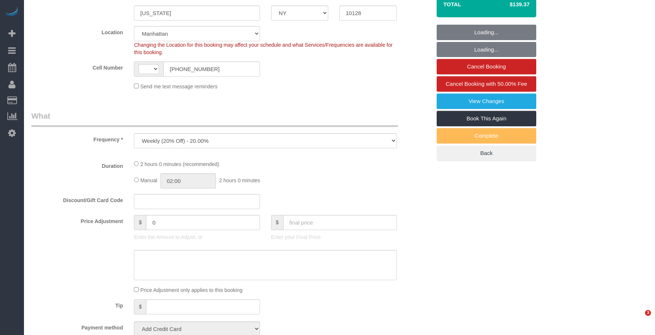
select select "object:837"
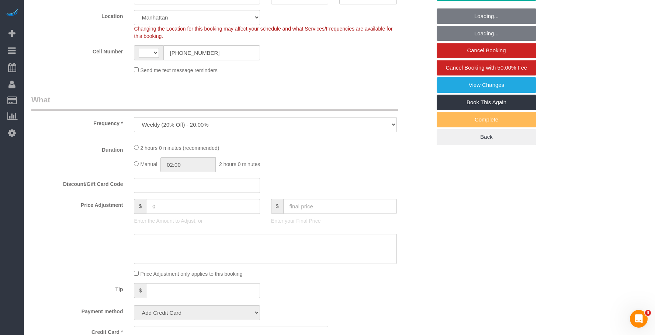
scroll to position [0, 0]
select select "string:US"
select select "string:stripe-pm_1R74TQ4VGloSiKo7zsvzPauP"
select select "spot1"
select select "1"
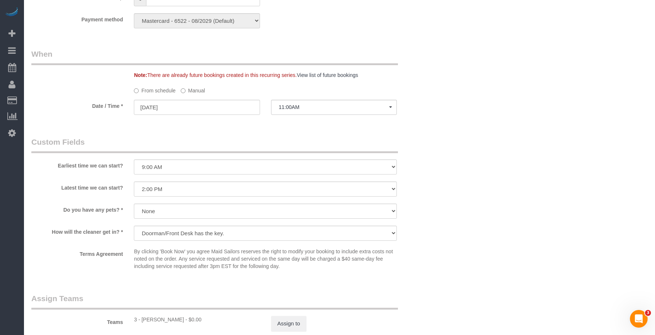
select select "1"
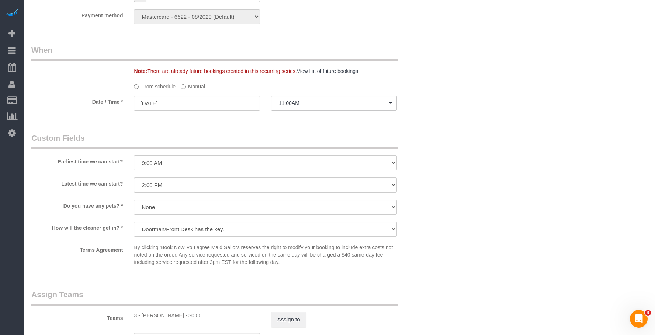
scroll to position [811, 0]
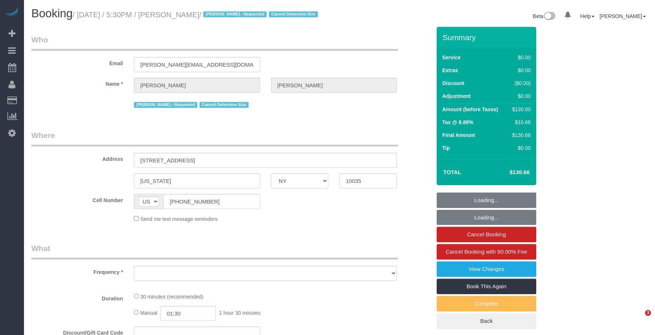
select select "NY"
select select "number:89"
select select "number:90"
select select "number:15"
select select "number:5"
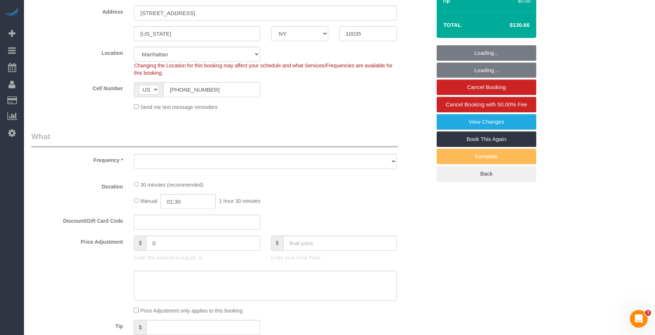
select select "string:stripe-pm_1RNZ9t4VGloSiKo7bDyXvmZO"
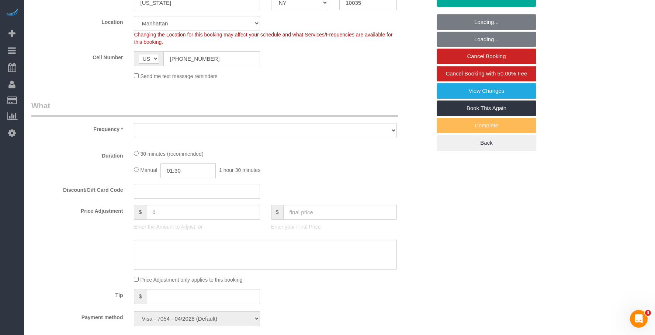
scroll to position [258, 0]
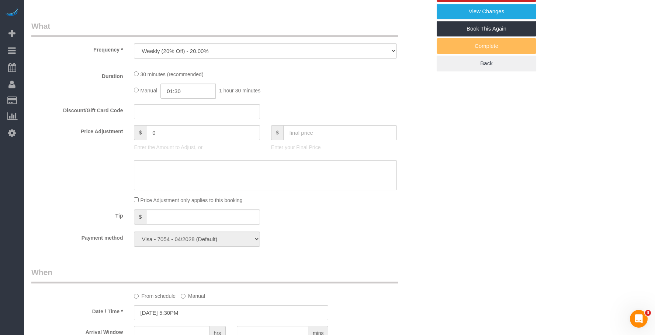
select select "object:1373"
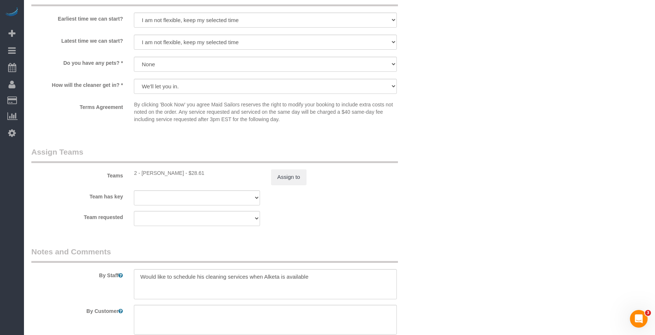
scroll to position [959, 0]
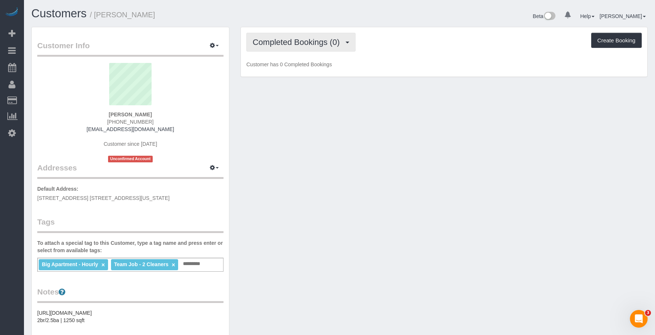
click at [298, 42] on span "Completed Bookings (0)" at bounding box center [298, 42] width 91 height 9
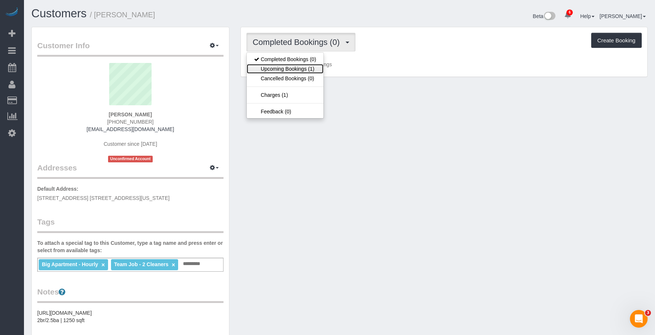
click at [293, 67] on link "Upcoming Bookings (1)" at bounding box center [285, 69] width 77 height 10
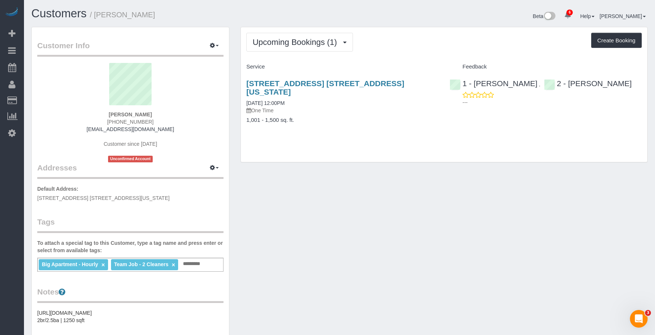
click at [374, 119] on h4 "1,001 - 1,500 sq. ft." at bounding box center [342, 120] width 192 height 6
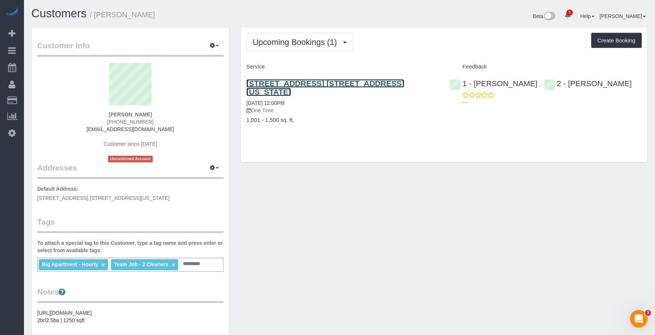
click at [399, 83] on link "[STREET_ADDRESS] [STREET_ADDRESS][US_STATE]" at bounding box center [325, 87] width 158 height 17
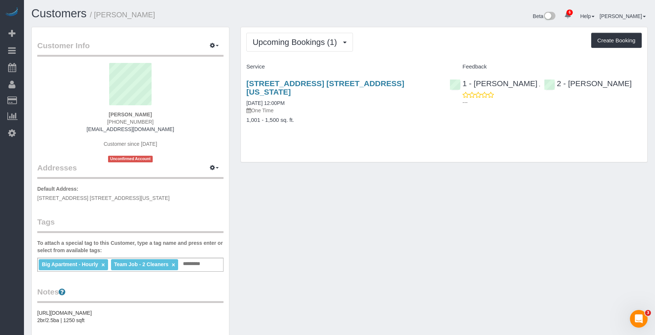
drag, startPoint x: 397, startPoint y: 134, endPoint x: 400, endPoint y: 109, distance: 24.5
click at [397, 134] on div "[STREET_ADDRESS] [STREET_ADDRESS][US_STATE] [DATE] 12:00PM One Time 1,001 - 1,5…" at bounding box center [342, 105] width 203 height 65
drag, startPoint x: 435, startPoint y: 152, endPoint x: 485, endPoint y: 96, distance: 74.4
click at [435, 152] on div "Upcoming Bookings (1) Completed Bookings (0) Upcoming Bookings (1) Cancelled Bo…" at bounding box center [444, 94] width 406 height 135
drag, startPoint x: 532, startPoint y: 83, endPoint x: 476, endPoint y: 82, distance: 56.8
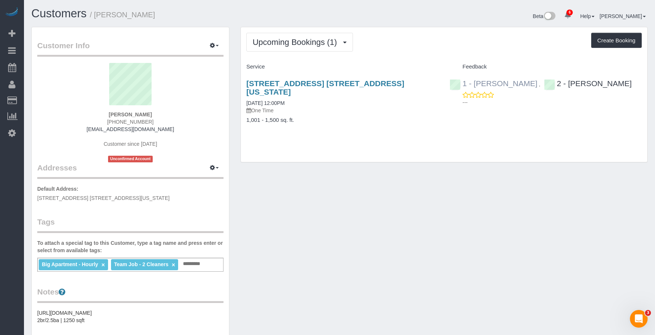
click at [476, 82] on div "1 - Kariluz Romero ," at bounding box center [496, 83] width 94 height 9
copy div "Kariluz Romero ,"
drag, startPoint x: 623, startPoint y: 84, endPoint x: 560, endPoint y: 82, distance: 62.7
click at [560, 82] on div "1 - Kariluz Romero , 2 - Milagros Ramirez ---" at bounding box center [545, 91] width 203 height 36
copy link "Milagros Ramirez"
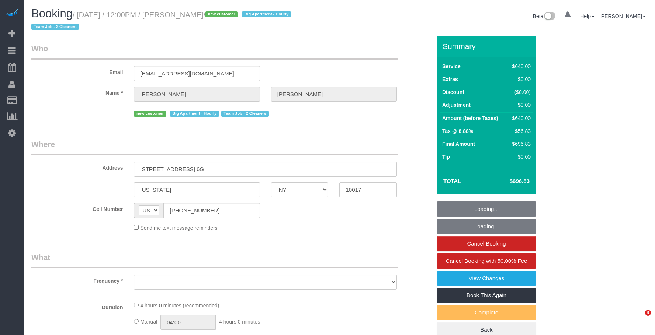
select select "NY"
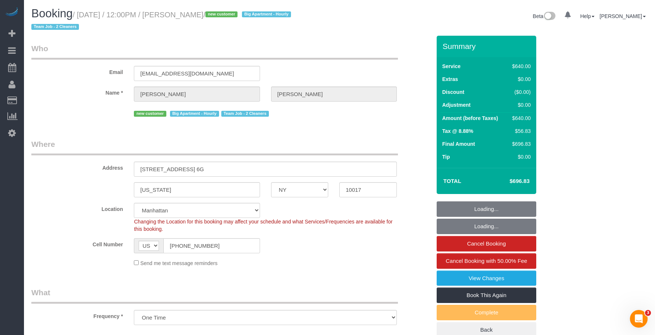
select select "object:692"
select select "string:stripe-pm_1RorMw4VGloSiKo7CWlGSQKM"
select select "spot1"
select select "number:89"
select select "number:76"
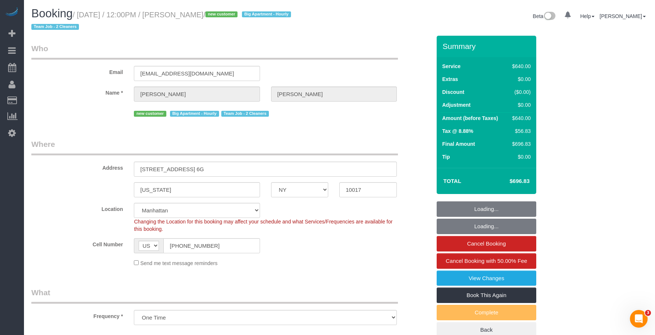
select select "number:15"
select select "number:6"
select select "2"
select select "240"
select select "object:1352"
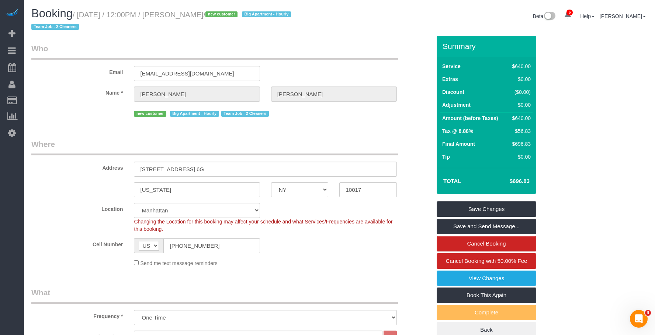
click at [323, 139] on legend "Where" at bounding box center [214, 147] width 366 height 17
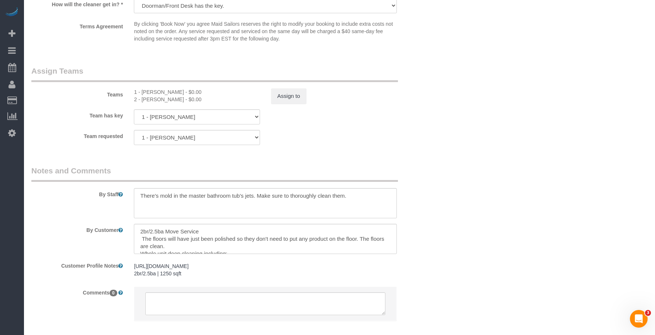
scroll to position [812, 0]
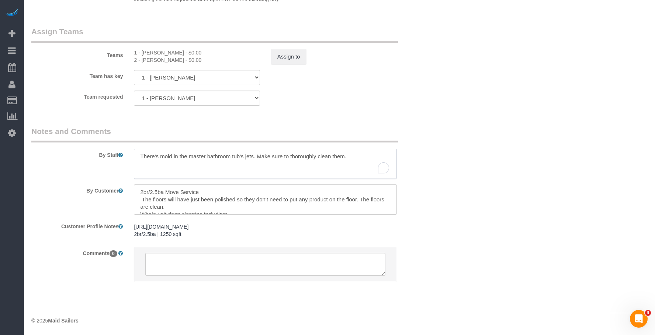
drag, startPoint x: 189, startPoint y: 158, endPoint x: 254, endPoint y: 157, distance: 64.2
click at [254, 157] on textarea "To enrich screen reader interactions, please activate Accessibility in Grammarl…" at bounding box center [265, 164] width 263 height 30
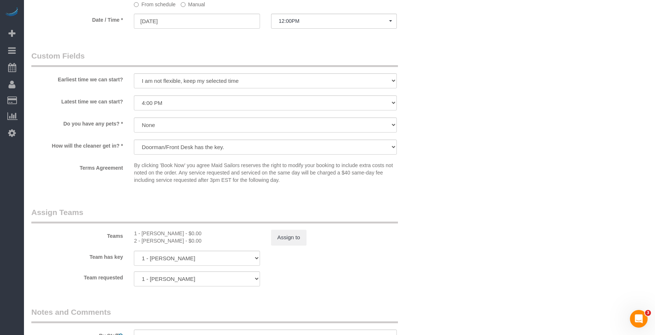
scroll to position [665, 0]
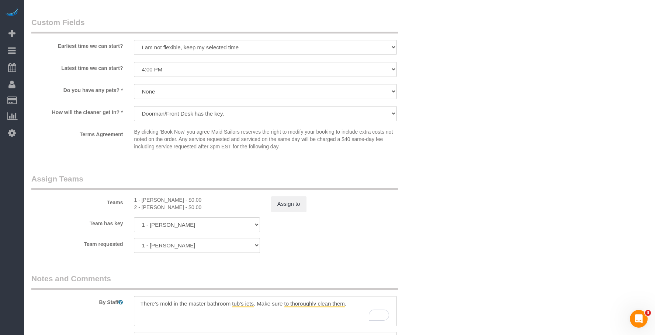
drag, startPoint x: 128, startPoint y: 198, endPoint x: 184, endPoint y: 209, distance: 57.3
click at [182, 209] on div "Teams 1 - Kariluz Romero - $0.00 2 - Milagros Ramirez - $0.00 Assign to" at bounding box center [231, 193] width 411 height 38
copy div "1 - Kariluz Romero - $0.00 2 - Milagros Ramirez"
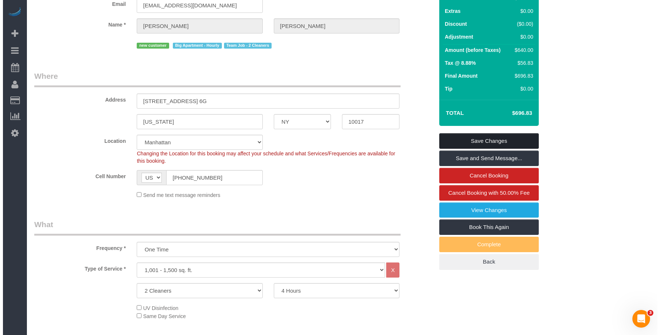
scroll to position [0, 0]
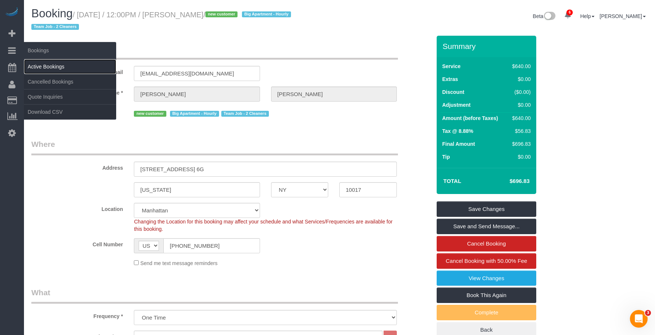
click at [46, 65] on link "Active Bookings" at bounding box center [70, 66] width 92 height 15
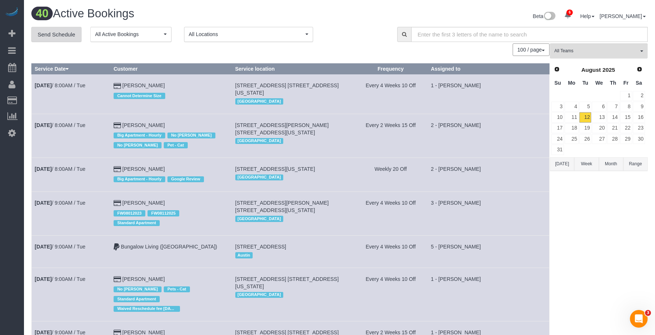
click at [66, 32] on link "Send Schedule" at bounding box center [56, 34] width 50 height 15
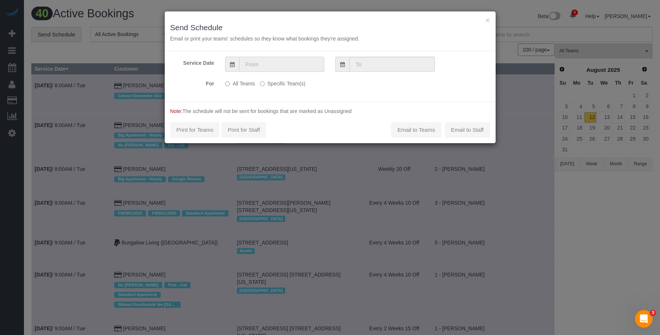
click at [281, 63] on input "text" at bounding box center [281, 64] width 85 height 15
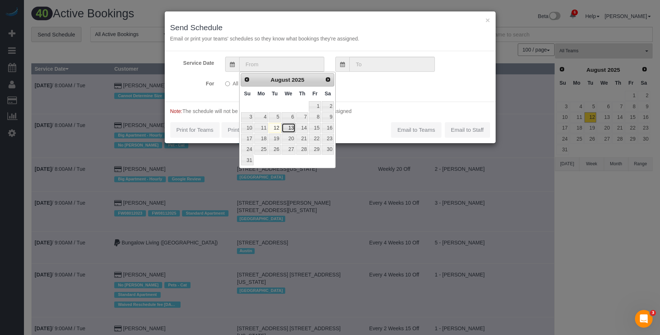
click at [291, 131] on link "13" at bounding box center [289, 128] width 14 height 10
type input "08/13/2025"
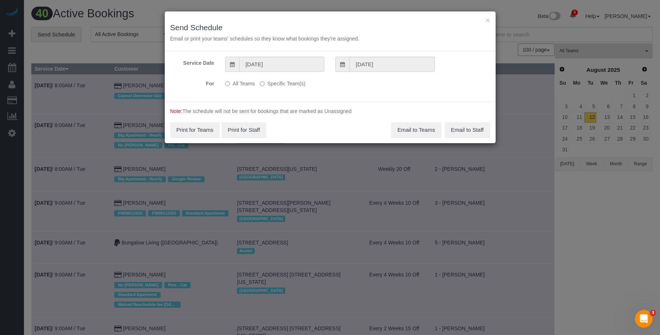
click at [291, 86] on label "Specific Team(s)" at bounding box center [282, 82] width 45 height 10
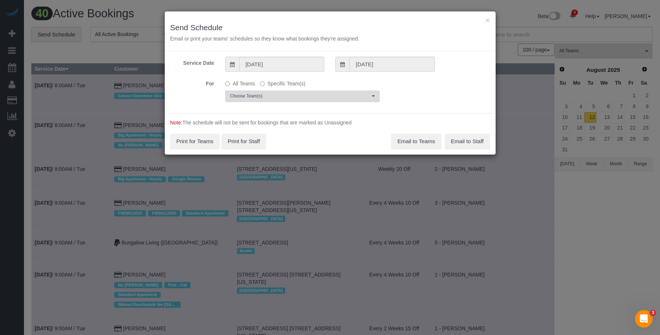
drag, startPoint x: 319, startPoint y: 92, endPoint x: 314, endPoint y: 100, distance: 9.5
click at [319, 93] on button "Choose Team(s)" at bounding box center [302, 96] width 154 height 11
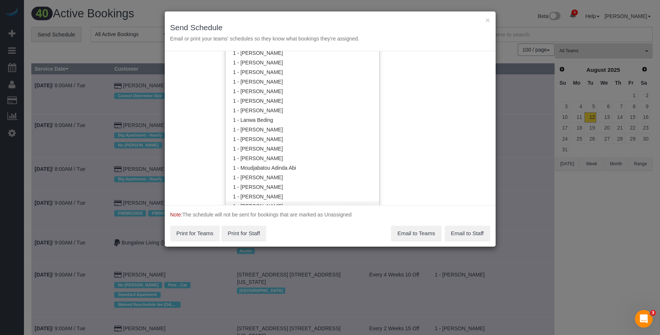
scroll to position [296, 0]
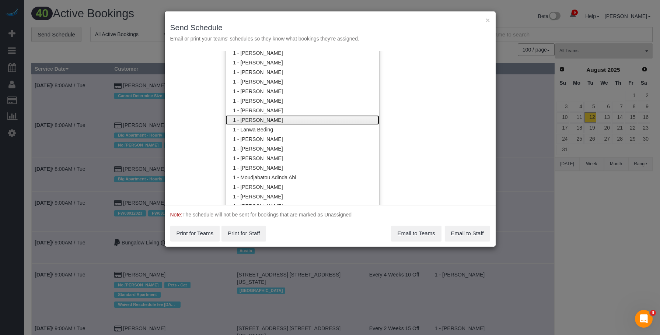
click at [288, 121] on link "1 - Kariluz Romero" at bounding box center [303, 120] width 154 height 10
click at [326, 10] on div "× Send Schedule Email or print your teams' schedules so they know what bookings…" at bounding box center [330, 167] width 660 height 335
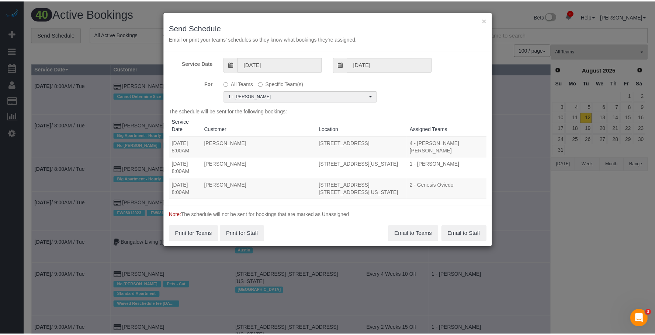
scroll to position [0, 0]
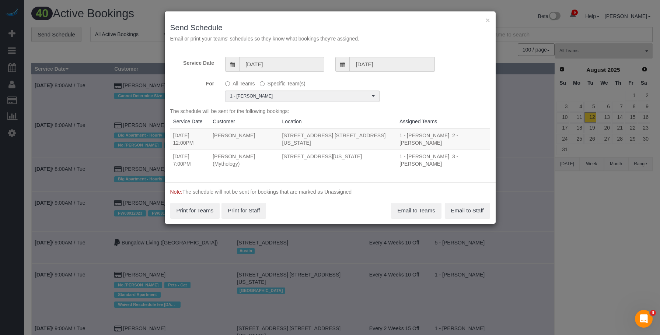
drag, startPoint x: 174, startPoint y: 131, endPoint x: 347, endPoint y: 145, distance: 173.8
click at [347, 145] on tr "08/13/2025 12:00PM Melissa Bautista 100 United Nations Plaza, Apt. 6g, New York…" at bounding box center [330, 139] width 320 height 21
copy tr "08/13/2025 12:00PM Melissa Bautista 100 United Nations Plaza, Apt. 6g, New York…"
click at [488, 22] on button "×" at bounding box center [488, 20] width 4 height 8
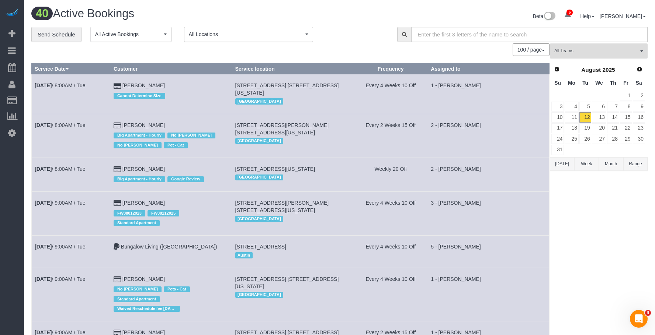
click at [625, 53] on span "All Teams" at bounding box center [596, 51] width 84 height 6
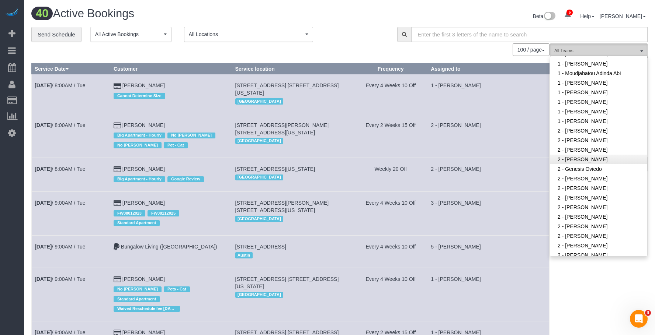
scroll to position [332, 0]
drag, startPoint x: 583, startPoint y: 156, endPoint x: 481, endPoint y: 126, distance: 106.8
click at [583, 156] on link "1 - Xiomara Inga" at bounding box center [598, 158] width 97 height 10
drag, startPoint x: 337, startPoint y: 29, endPoint x: 422, endPoint y: 56, distance: 89.5
click at [337, 28] on div "**********" at bounding box center [208, 34] width 355 height 15
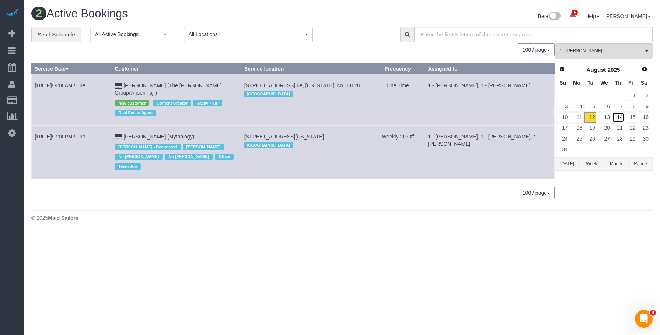
click at [621, 118] on link "14" at bounding box center [618, 117] width 12 height 10
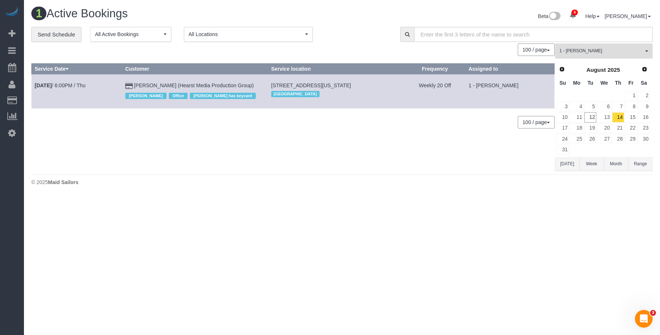
click at [621, 53] on span "1 - Xiomara Inga" at bounding box center [602, 51] width 84 height 6
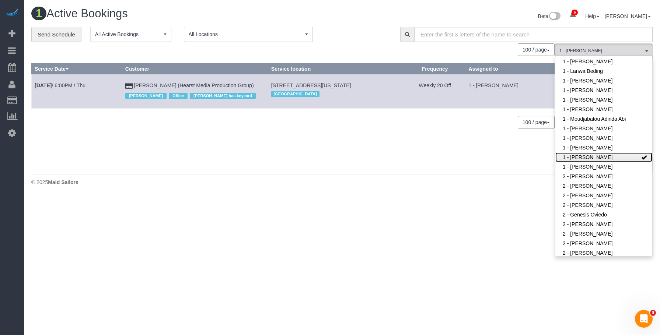
click at [605, 158] on link "1 - Xiomara Inga" at bounding box center [604, 158] width 97 height 10
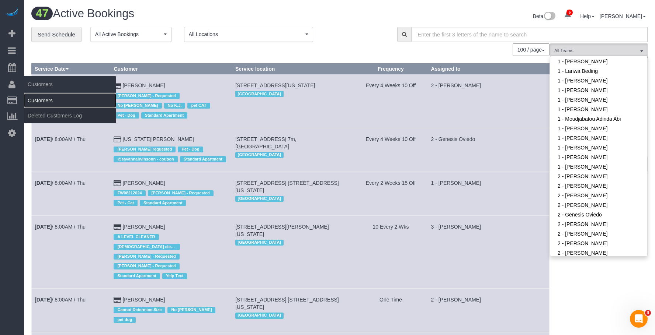
click at [44, 101] on link "Customers" at bounding box center [70, 100] width 92 height 15
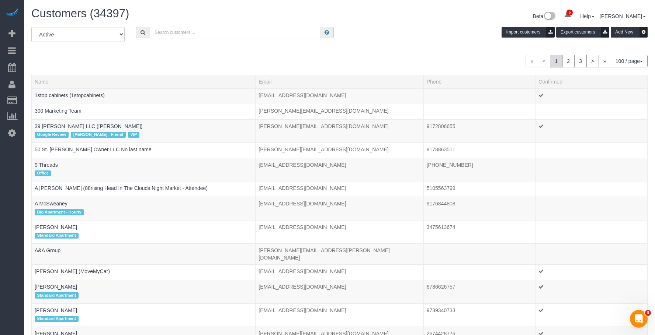
click at [212, 32] on input "text" at bounding box center [235, 32] width 170 height 11
paste input "Marina Solovchuk"
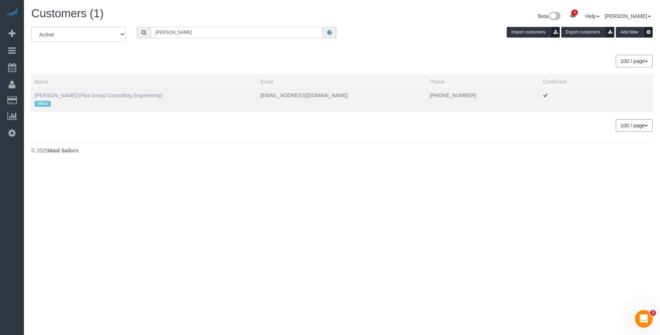
type input "Marina Solovchuk"
click at [64, 96] on link "Marina Solovchuk (Plus Group Consulting Engineering)" at bounding box center [99, 96] width 128 height 6
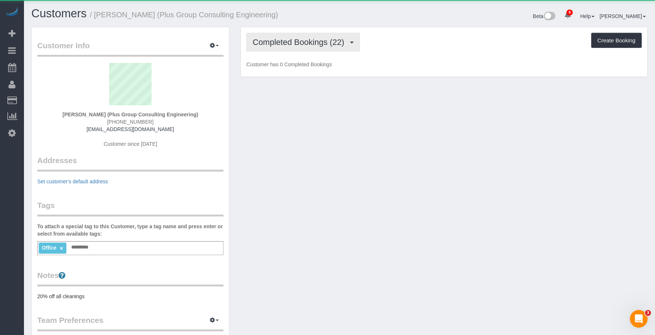
click at [304, 41] on span "Completed Bookings (22)" at bounding box center [300, 42] width 95 height 9
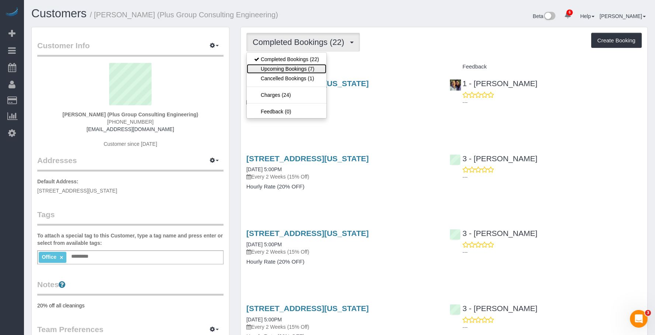
click at [298, 69] on link "Upcoming Bookings (7)" at bounding box center [287, 69] width 80 height 10
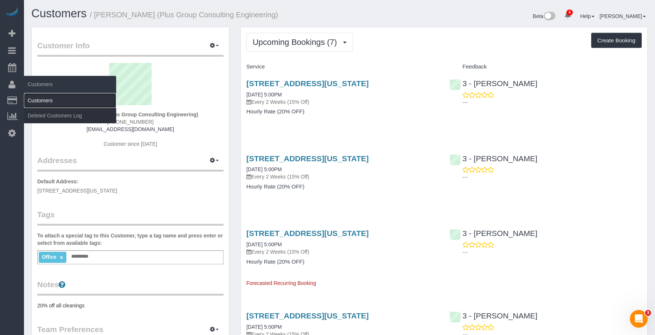
click at [42, 98] on link "Customers" at bounding box center [70, 100] width 92 height 15
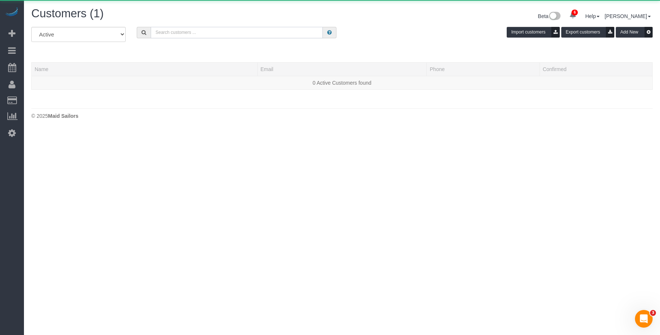
click at [213, 31] on input "text" at bounding box center [237, 32] width 172 height 11
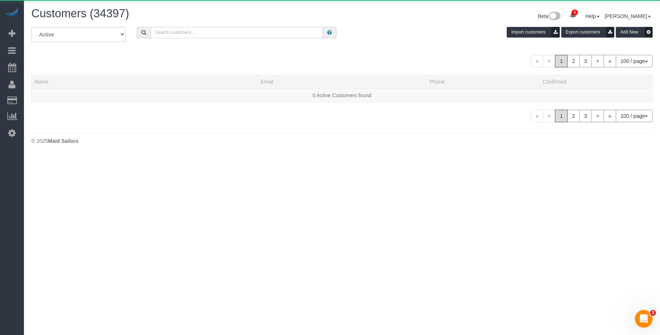
paste input "Barbara Lichtman"
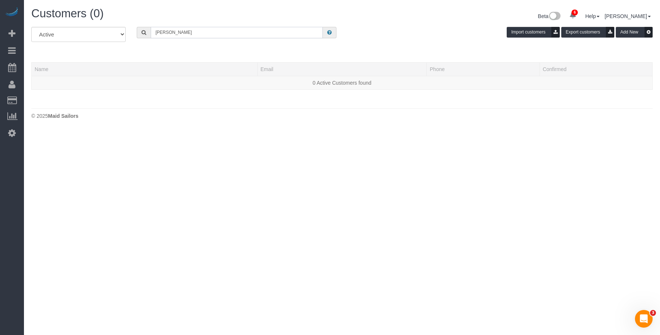
drag, startPoint x: 207, startPoint y: 30, endPoint x: 48, endPoint y: 34, distance: 158.9
click at [48, 34] on div "All Active Archived Barbara Lichtman Import customers Export customers Add New" at bounding box center [342, 37] width 633 height 21
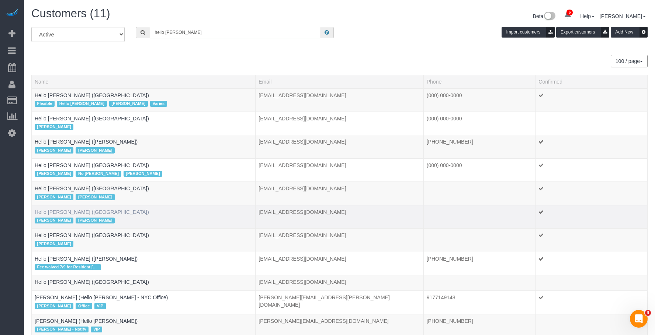
type input "hello alfred"
click at [73, 212] on link "Hello Alfred (Denver)" at bounding box center [92, 212] width 114 height 6
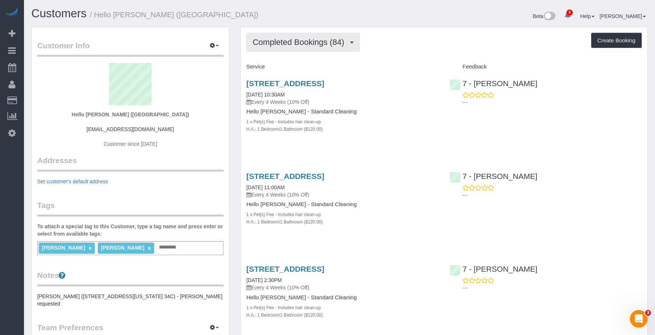
click at [299, 45] on span "Completed Bookings (84)" at bounding box center [300, 42] width 95 height 9
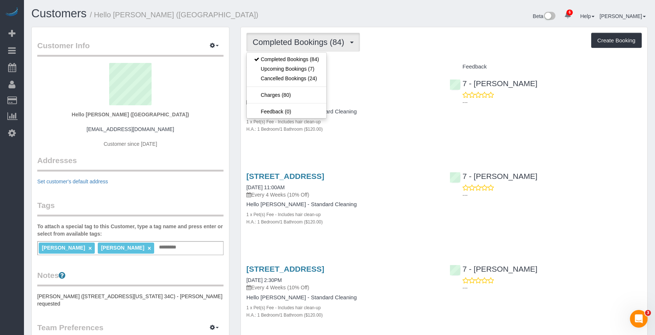
drag, startPoint x: 407, startPoint y: 47, endPoint x: 379, endPoint y: 101, distance: 60.2
click at [407, 48] on div "Completed Bookings (84) Completed Bookings (84) Upcoming Bookings (7) Cancelled…" at bounding box center [443, 42] width 395 height 19
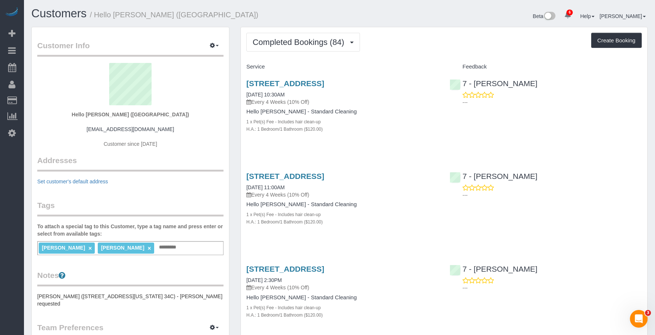
click at [378, 106] on p "Every 4 Weeks (10% Off)" at bounding box center [342, 101] width 192 height 7
click at [324, 81] on link "5200 S Ulster Street, Apt. 1203, Greenwood Village, CO 80111" at bounding box center [285, 83] width 78 height 8
click at [294, 45] on span "Completed Bookings (84)" at bounding box center [300, 42] width 95 height 9
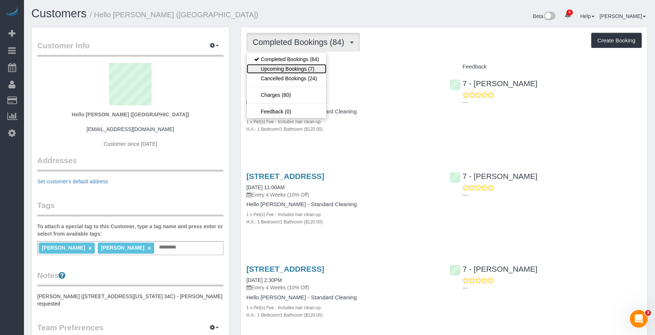
click at [285, 67] on link "Upcoming Bookings (7)" at bounding box center [287, 69] width 80 height 10
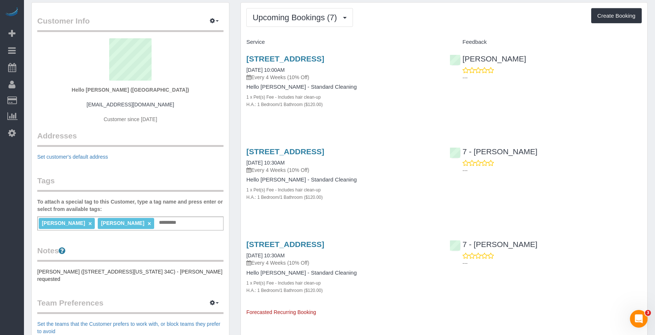
scroll to position [37, 0]
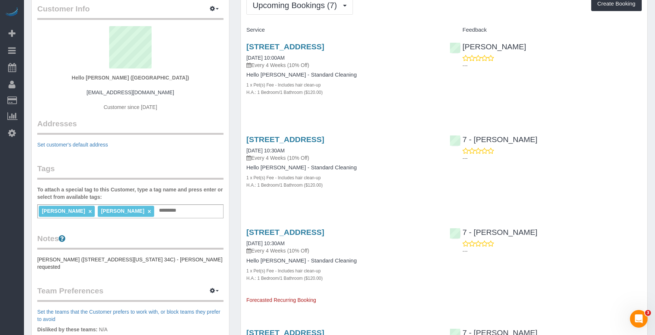
drag, startPoint x: 393, startPoint y: 66, endPoint x: 388, endPoint y: 71, distance: 6.3
click at [393, 66] on div "5200 S Ulster Street, Apt. 1203, Greenwood Village, CO 80111 08/14/2025 10:00AM…" at bounding box center [342, 55] width 192 height 27
click at [427, 105] on div "5200 S Ulster Street, Apt. 1203, Greenwood Village, CO 80111 08/14/2025 10:00AM…" at bounding box center [342, 73] width 203 height 74
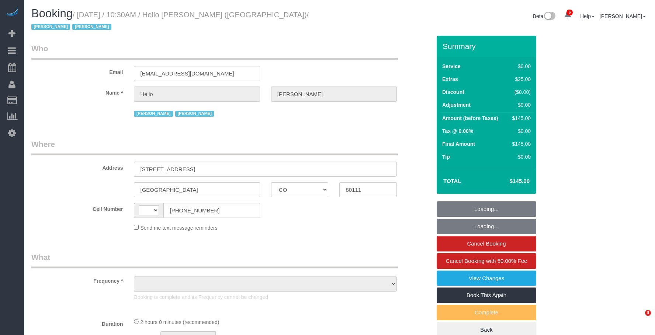
select select "CO"
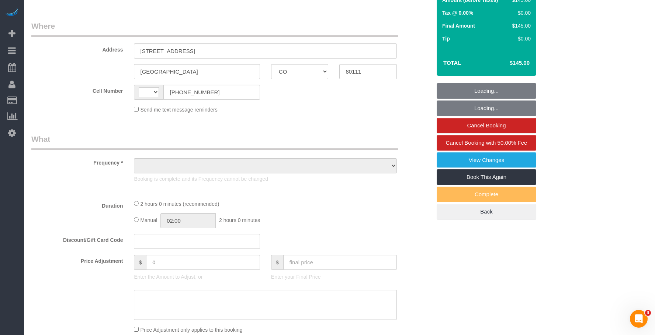
select select "number:89"
select select "number:90"
select select "number:13"
select select "number:6"
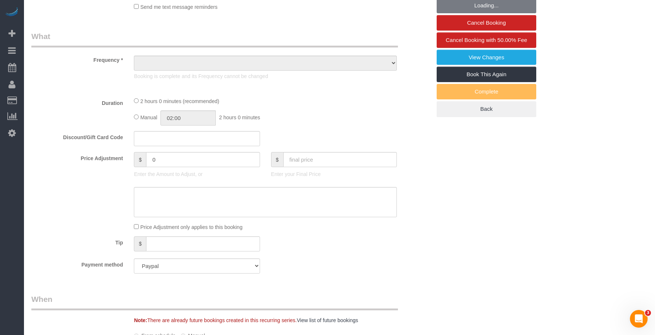
select select "string:[GEOGRAPHIC_DATA]"
select select "object:823"
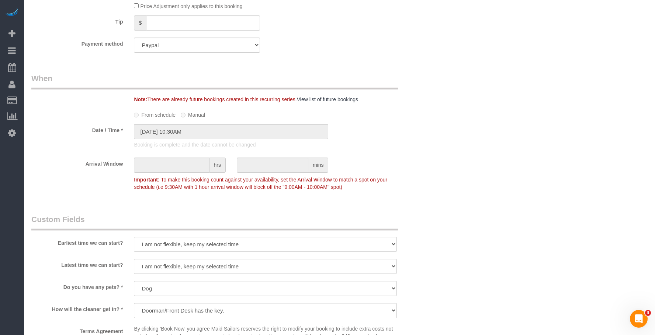
select select "1"
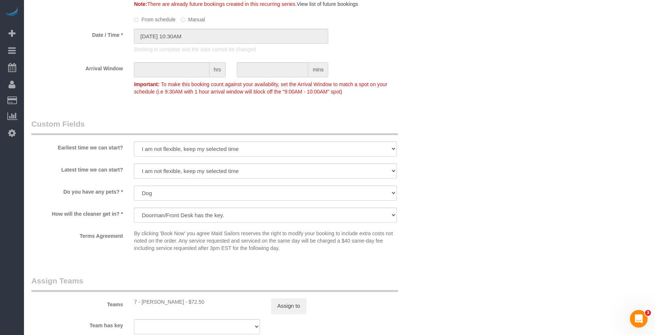
select select "object:962"
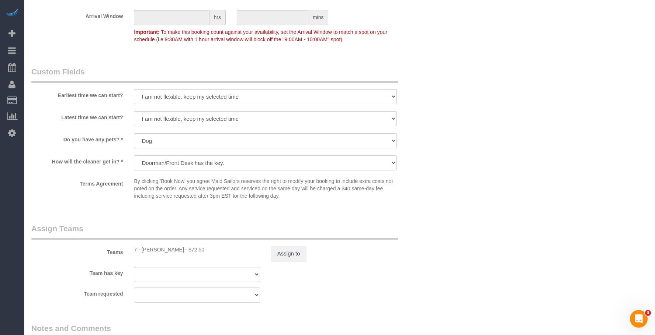
scroll to position [1000, 0]
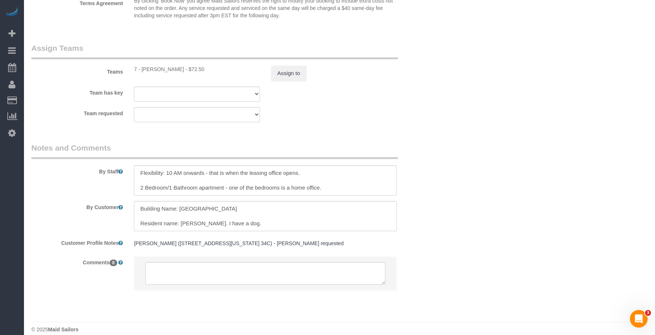
select select "1"
drag, startPoint x: 182, startPoint y: 213, endPoint x: 337, endPoint y: 214, distance: 154.5
click at [337, 214] on textarea "To enrich screen reader interactions, please activate Accessibility in Grammarl…" at bounding box center [265, 216] width 263 height 30
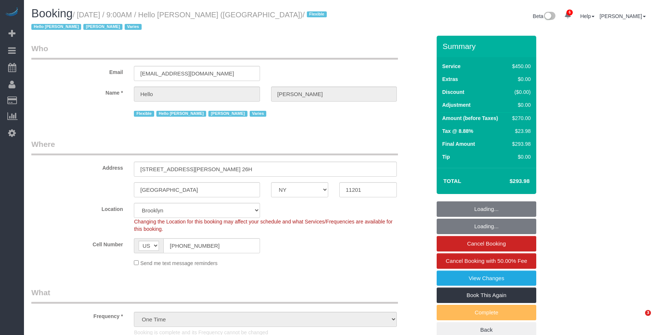
select select "NY"
select select "180"
select select "spot1"
select select "number:89"
select select "number:90"
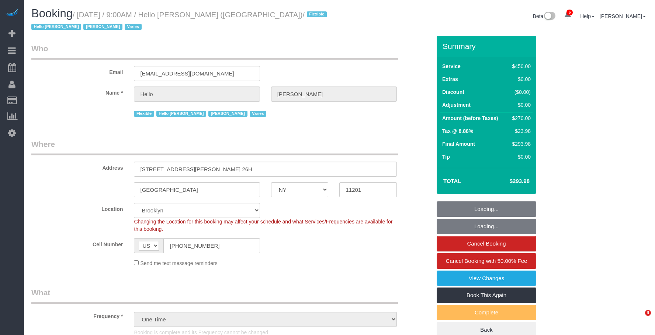
select select "number:15"
select select "number:6"
select select "number:21"
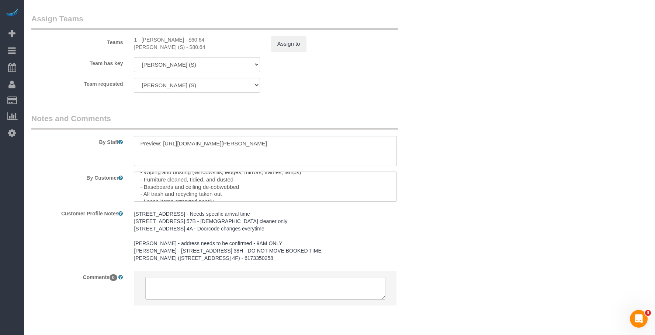
scroll to position [74, 0]
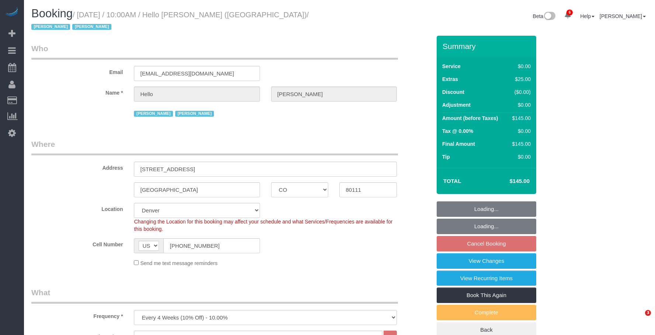
select select "CO"
select select "1"
select select "number:89"
select select "number:90"
select select "number:13"
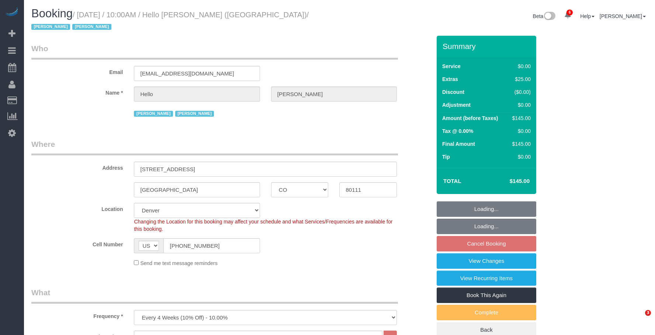
select select "number:6"
select select "spot3"
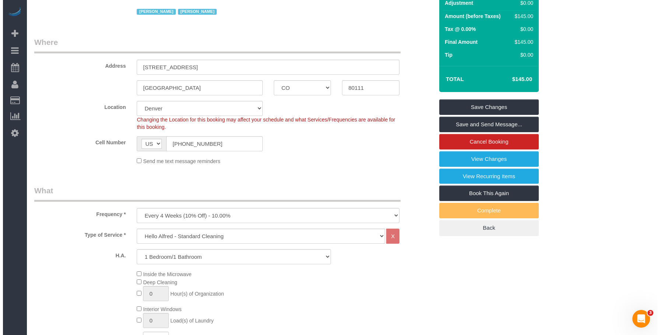
scroll to position [111, 0]
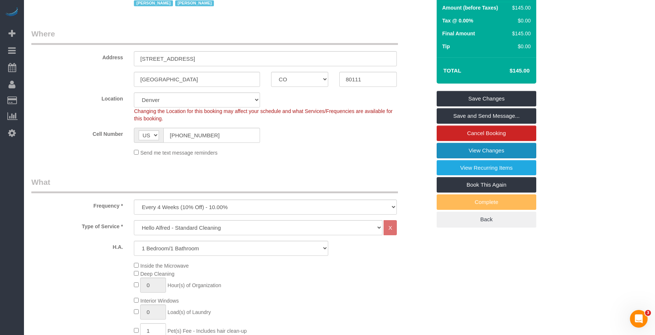
click at [466, 143] on link "View Changes" at bounding box center [487, 150] width 100 height 15
